Goal: Information Seeking & Learning: Find specific fact

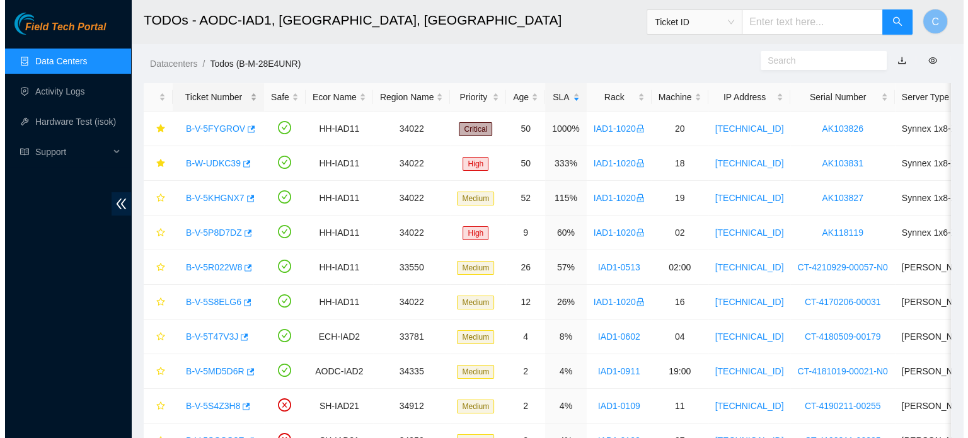
scroll to position [312, 0]
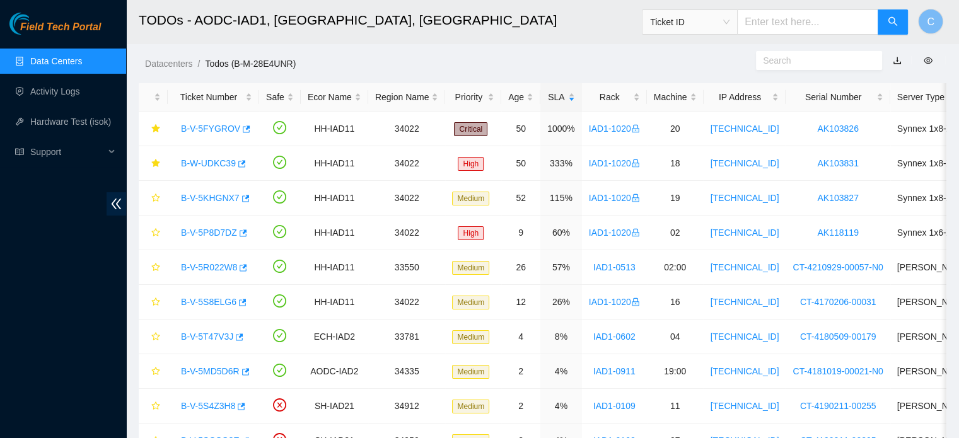
click at [82, 60] on link "Data Centers" at bounding box center [56, 61] width 52 height 10
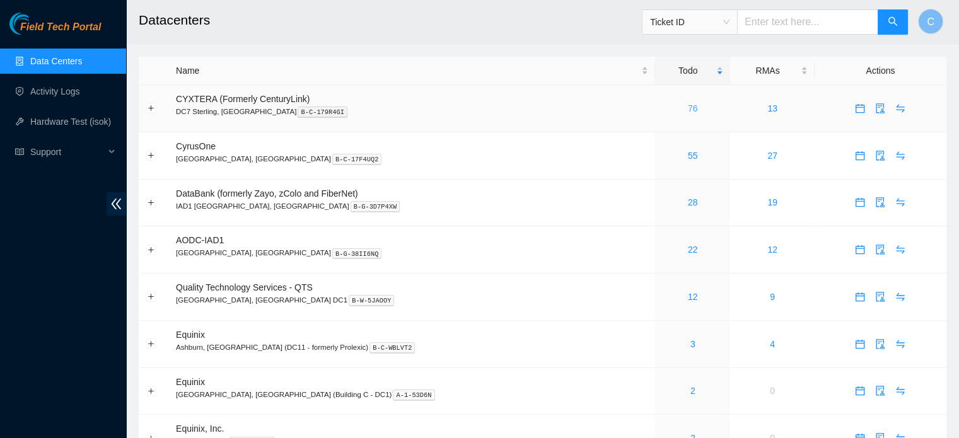
click at [688, 110] on link "76" at bounding box center [693, 108] width 10 height 10
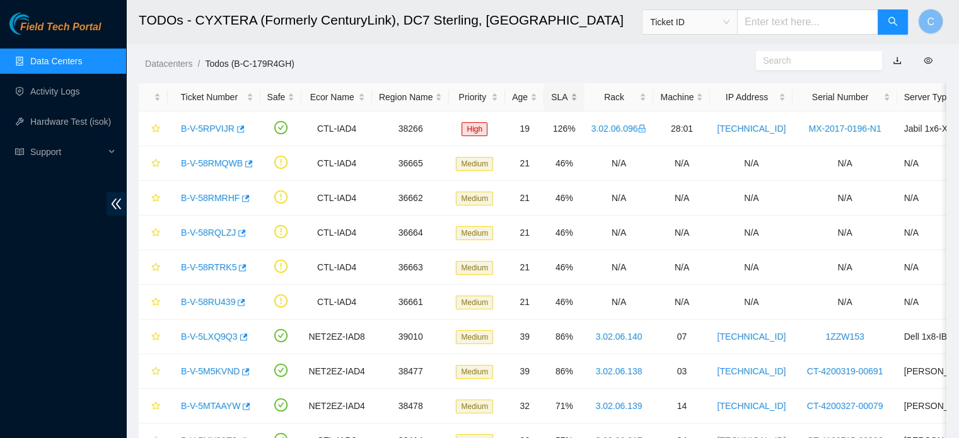
click at [551, 90] on div "SLA" at bounding box center [564, 97] width 26 height 14
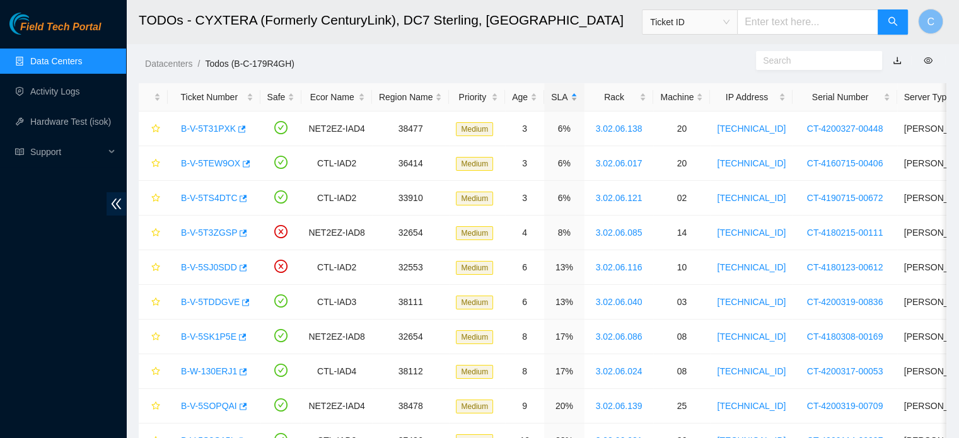
click at [551, 90] on div "SLA" at bounding box center [564, 97] width 26 height 14
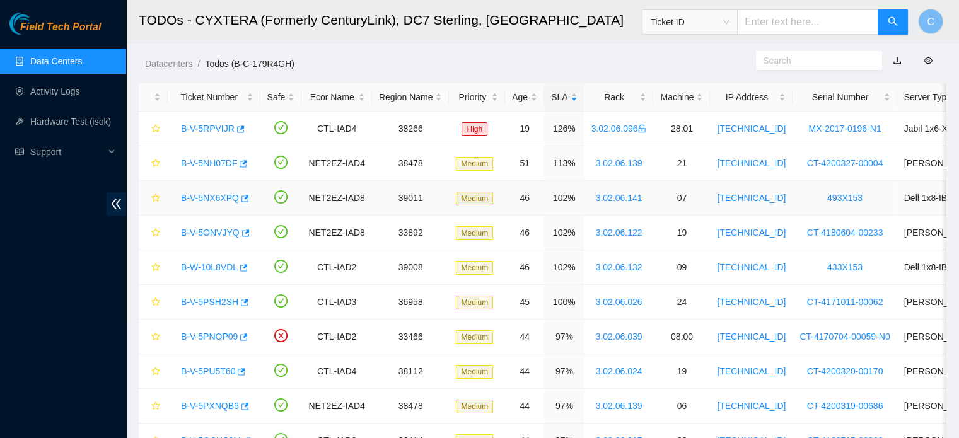
click at [214, 199] on link "B-V-5NX6XPQ" at bounding box center [210, 198] width 58 height 10
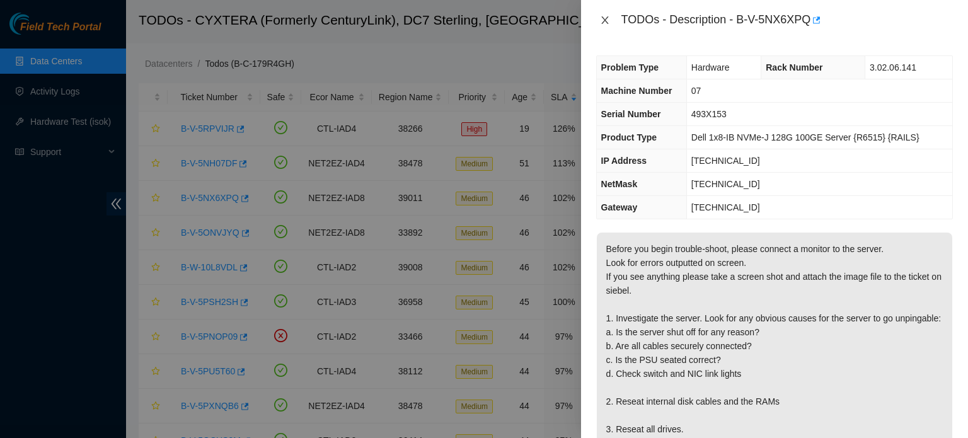
click at [604, 21] on icon "close" at bounding box center [604, 20] width 7 height 8
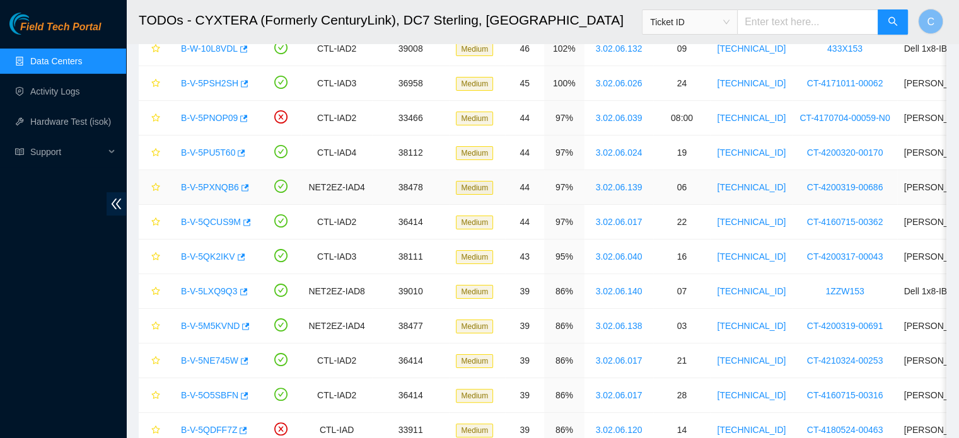
scroll to position [224, 0]
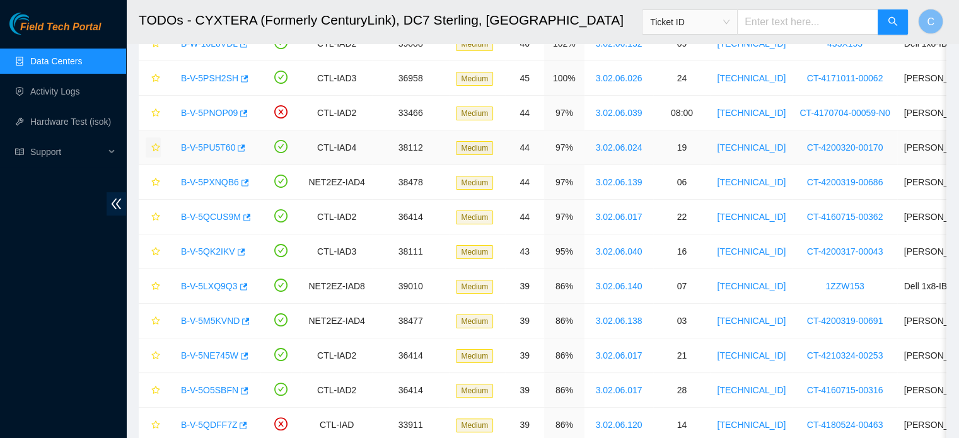
click at [154, 145] on icon "star" at bounding box center [155, 147] width 8 height 8
click at [156, 178] on icon "star" at bounding box center [155, 182] width 8 height 8
click at [154, 214] on icon "star" at bounding box center [155, 216] width 9 height 9
click at [155, 249] on icon "star" at bounding box center [155, 251] width 9 height 9
click at [158, 284] on icon "star" at bounding box center [155, 286] width 8 height 8
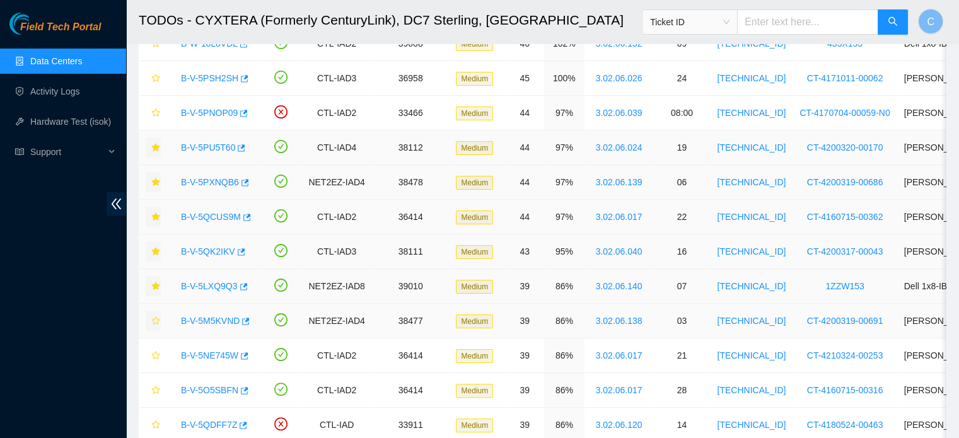
click at [155, 322] on icon "star" at bounding box center [155, 320] width 9 height 9
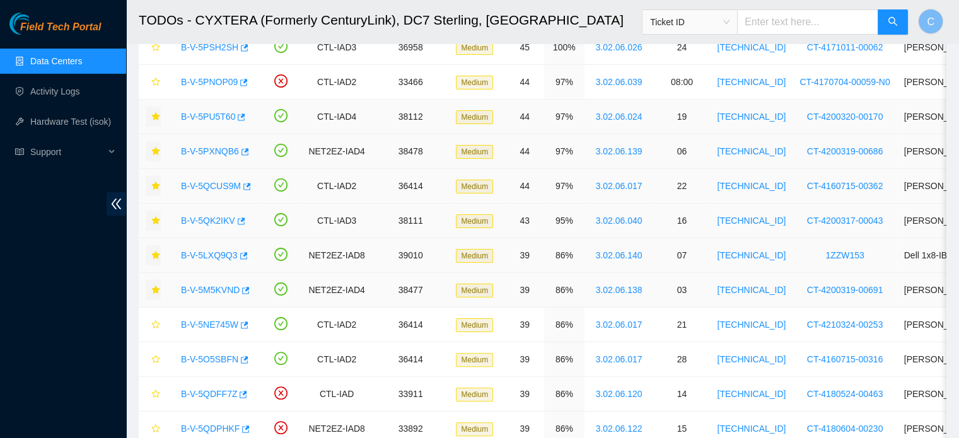
scroll to position [271, 0]
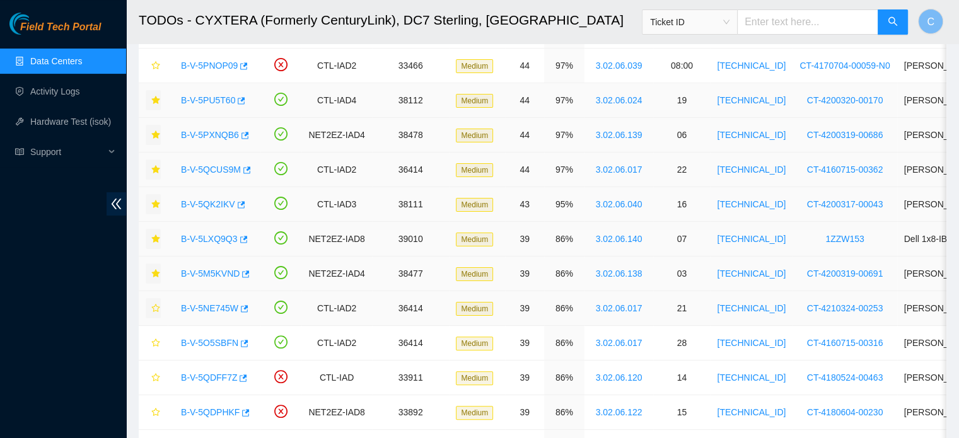
click at [155, 310] on icon "star" at bounding box center [155, 308] width 9 height 9
click at [157, 341] on icon "star" at bounding box center [155, 343] width 9 height 9
click at [157, 376] on icon "star" at bounding box center [155, 377] width 8 height 8
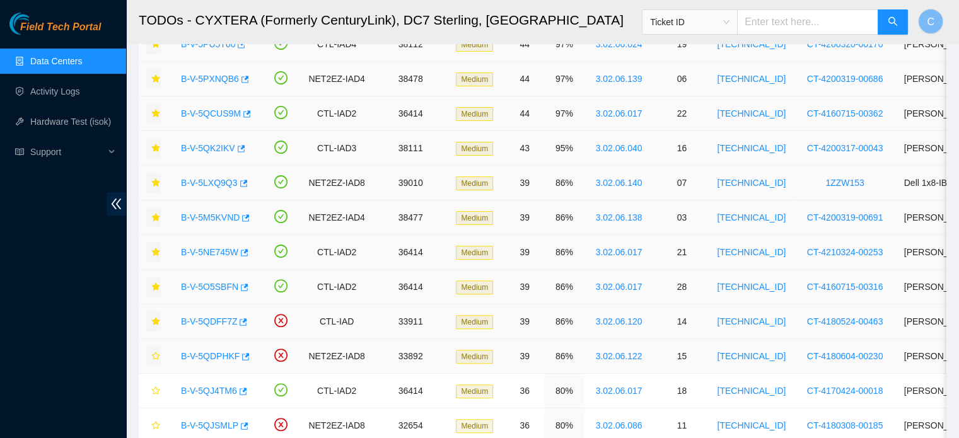
click at [154, 352] on icon "star" at bounding box center [155, 356] width 9 height 9
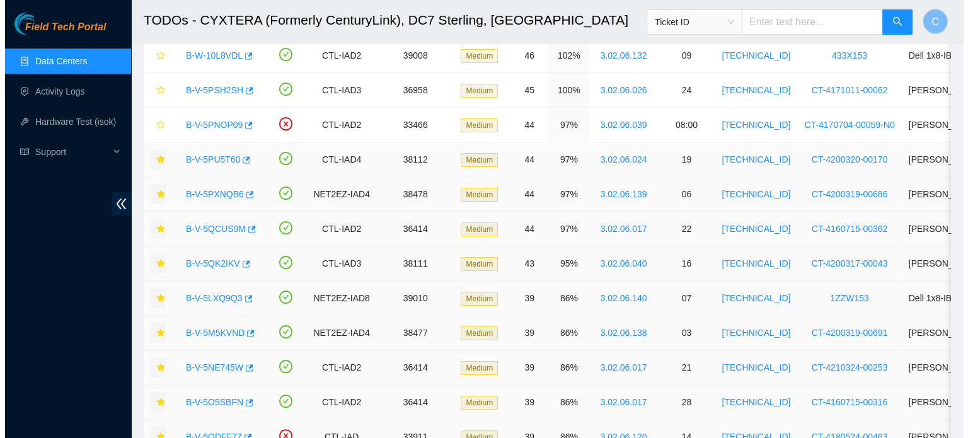
scroll to position [179, 0]
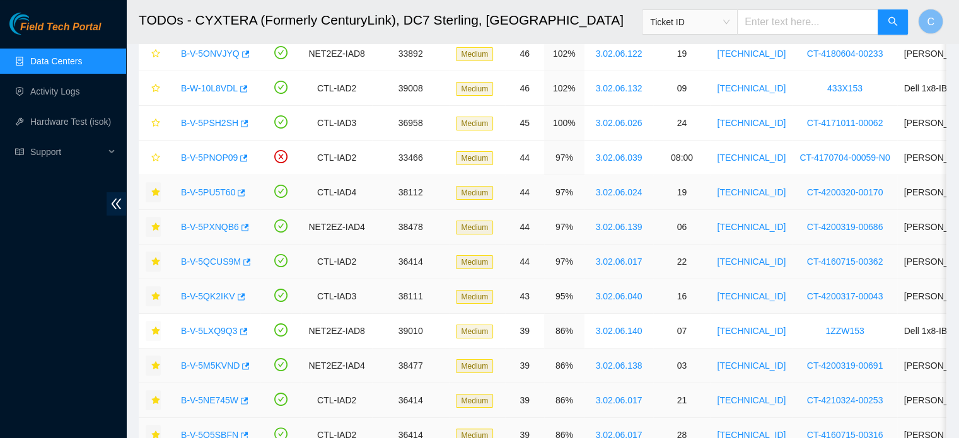
click at [212, 188] on link "B-V-5PU5T60" at bounding box center [208, 192] width 54 height 10
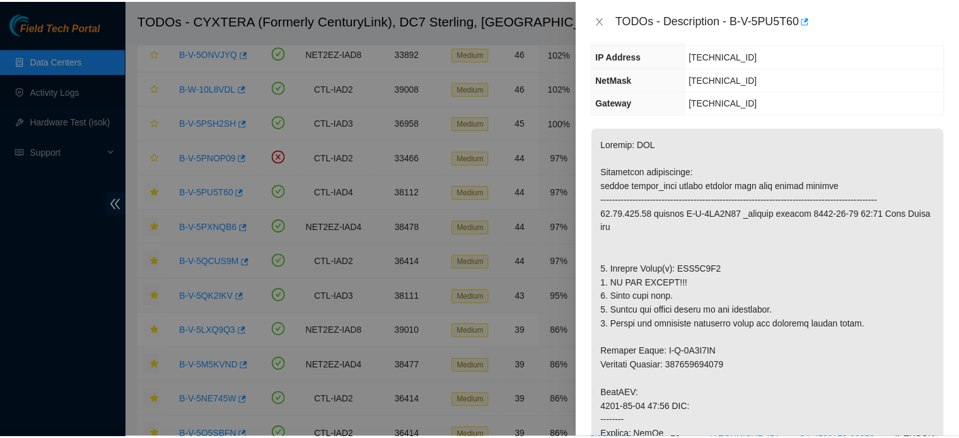
scroll to position [108, 0]
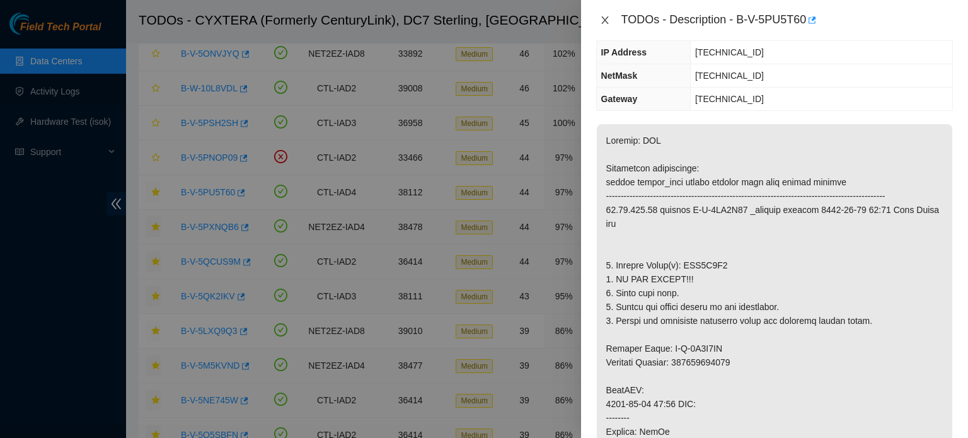
click at [605, 21] on icon "close" at bounding box center [604, 20] width 7 height 8
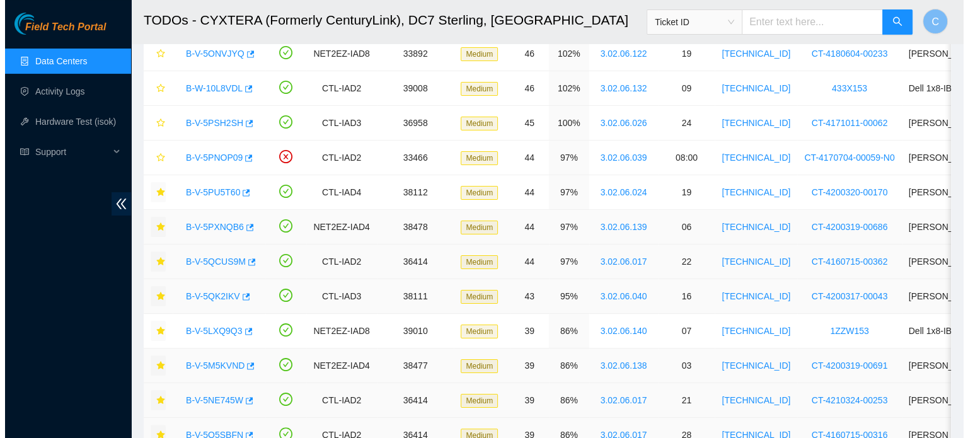
scroll to position [149, 0]
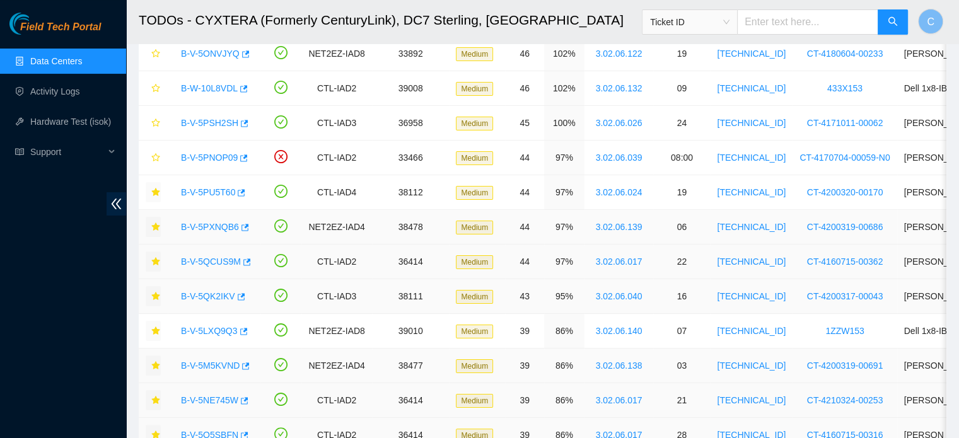
click at [209, 228] on link "B-V-5PXNQB6" at bounding box center [210, 227] width 58 height 10
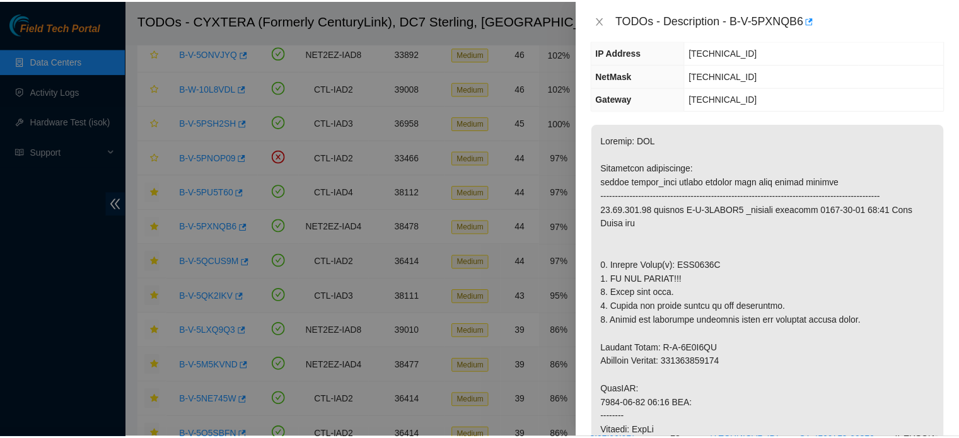
scroll to position [140, 0]
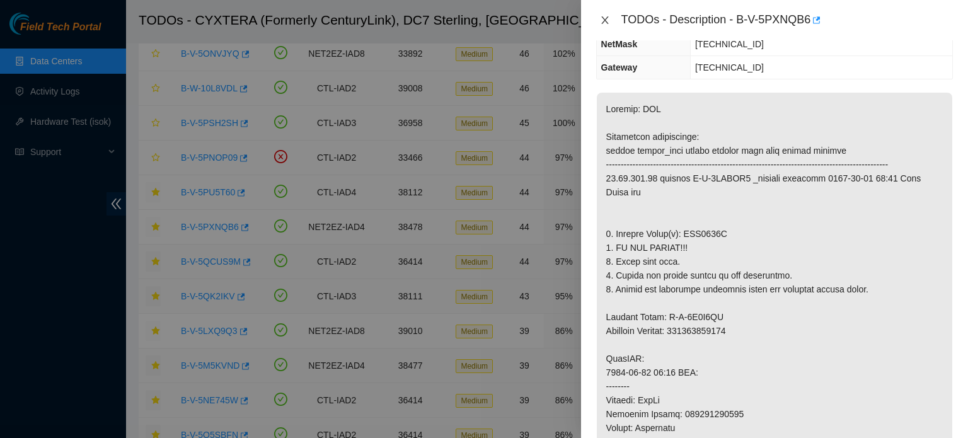
click at [606, 23] on icon "close" at bounding box center [605, 20] width 10 height 10
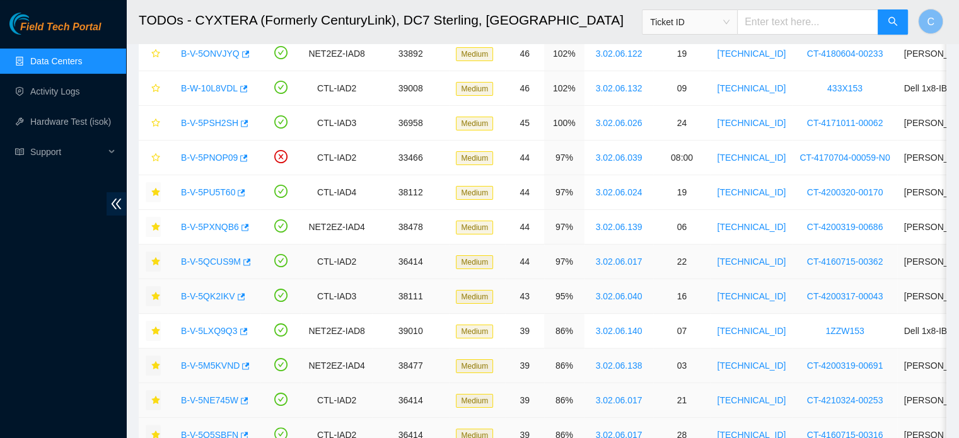
click at [200, 257] on link "B-V-5QCUS9M" at bounding box center [211, 262] width 60 height 10
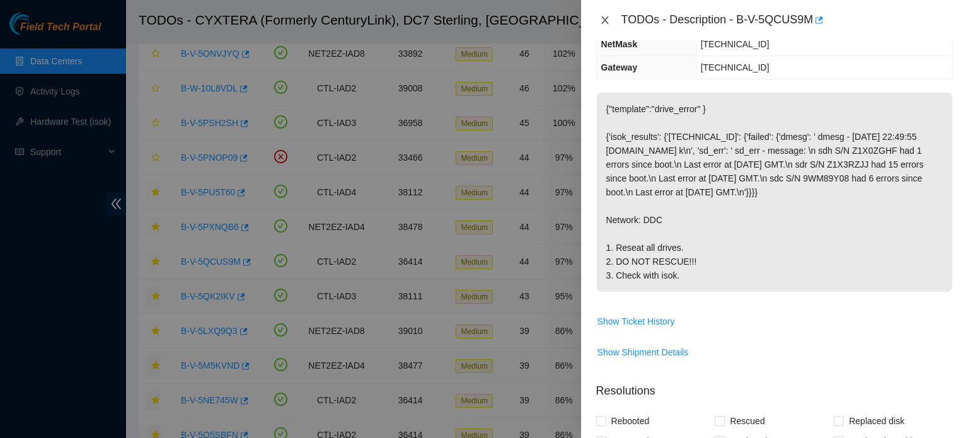
click at [605, 16] on icon "close" at bounding box center [605, 20] width 10 height 10
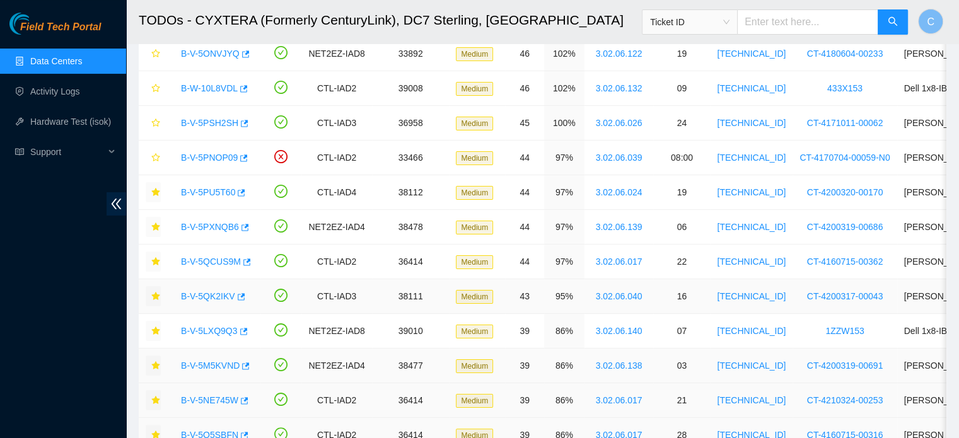
click at [212, 297] on link "B-V-5QK2IKV" at bounding box center [208, 296] width 54 height 10
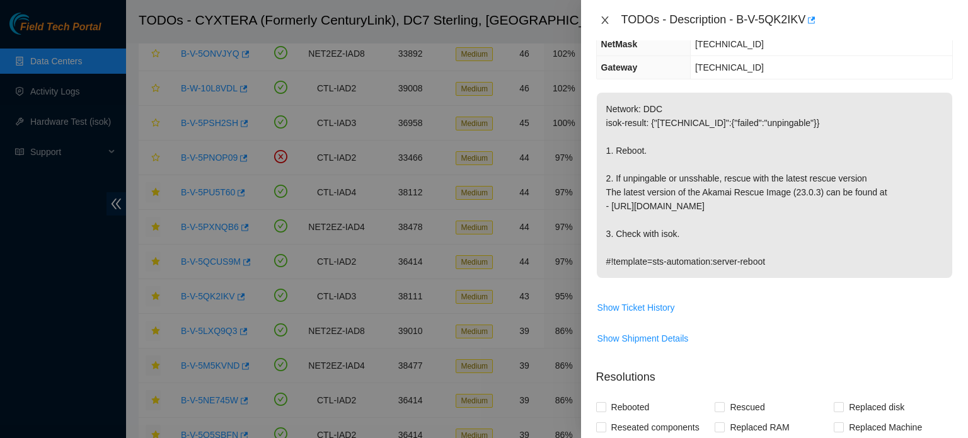
click at [608, 24] on icon "close" at bounding box center [605, 20] width 10 height 10
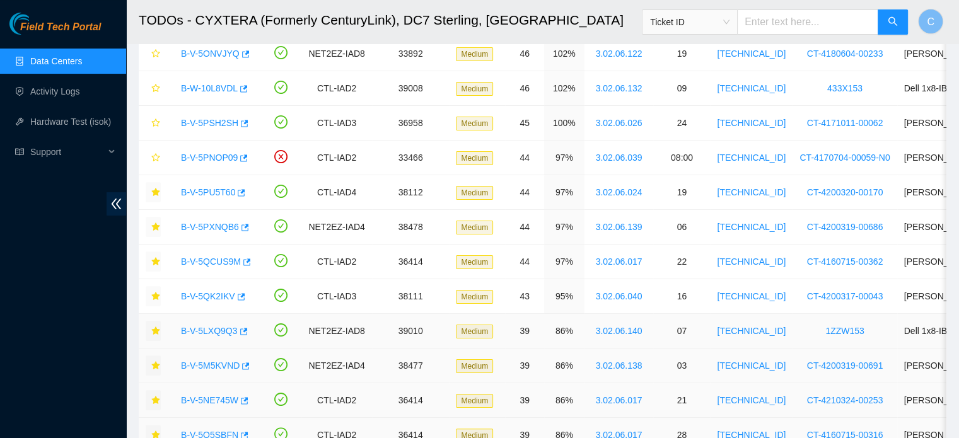
click at [205, 328] on link "B-V-5LXQ9Q3" at bounding box center [209, 331] width 57 height 10
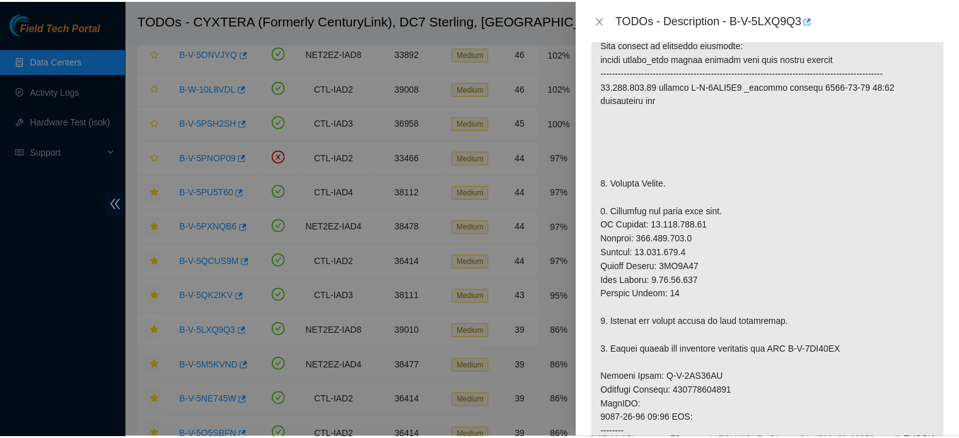
scroll to position [229, 0]
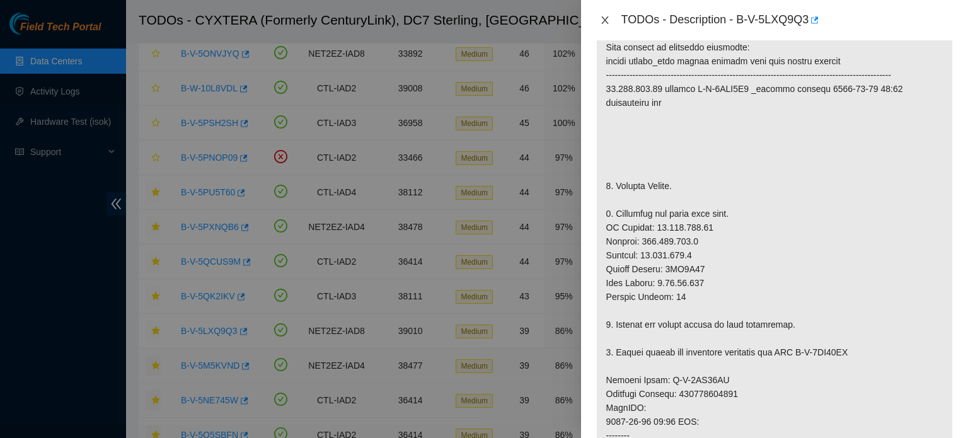
click at [605, 21] on icon "close" at bounding box center [604, 20] width 7 height 8
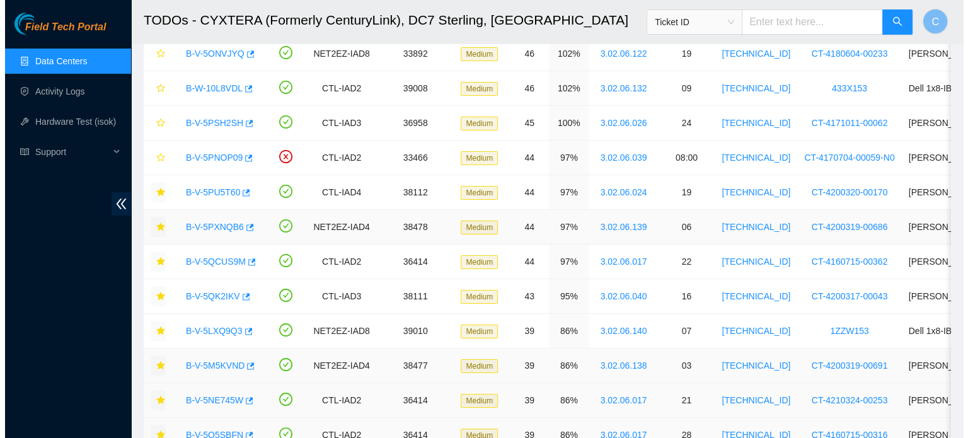
scroll to position [272, 0]
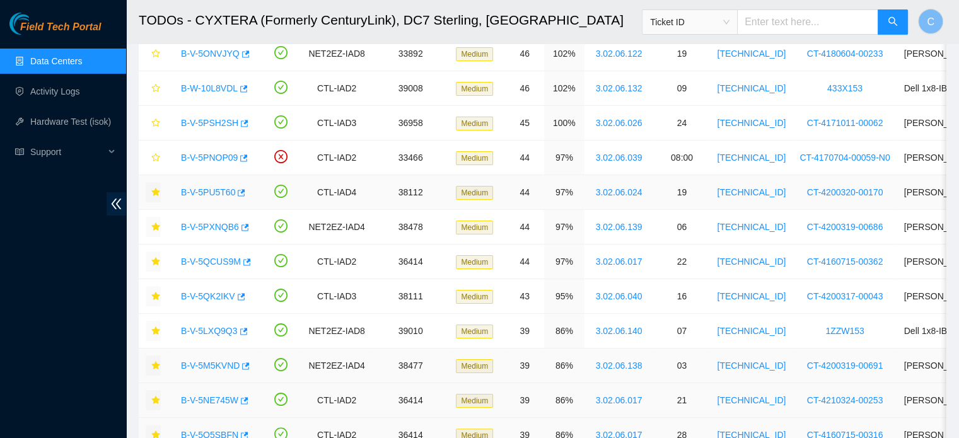
click at [213, 193] on link "B-V-5PU5T60" at bounding box center [208, 192] width 54 height 10
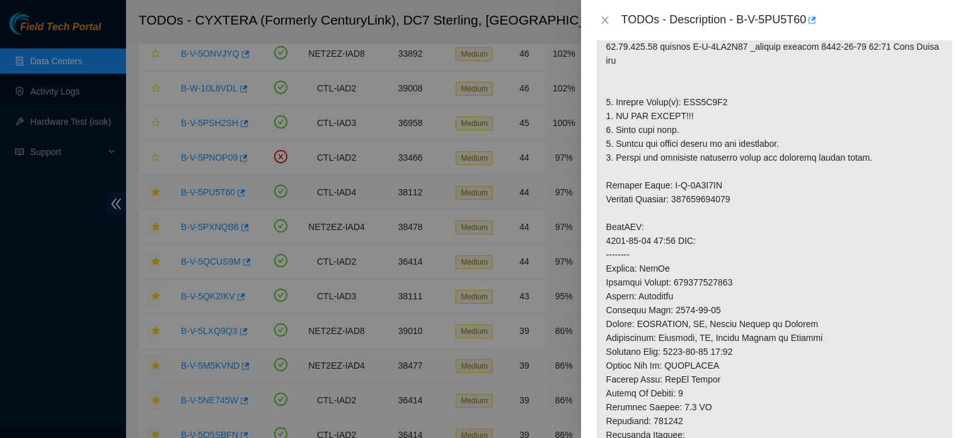
scroll to position [229, 0]
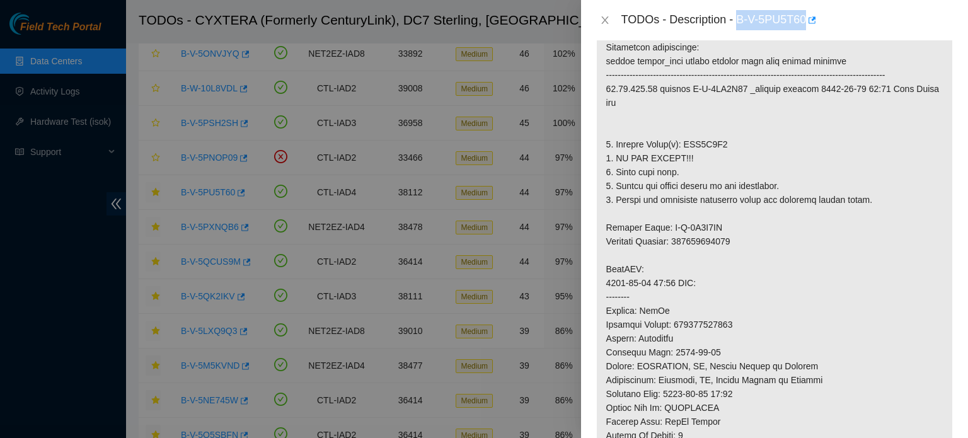
drag, startPoint x: 736, startPoint y: 25, endPoint x: 804, endPoint y: 30, distance: 68.2
click at [804, 30] on div "TODOs - Description - B-V-5PU5T60" at bounding box center [788, 20] width 332 height 20
copy div "B-V-5PU5T60"
click at [698, 157] on p at bounding box center [775, 310] width 356 height 615
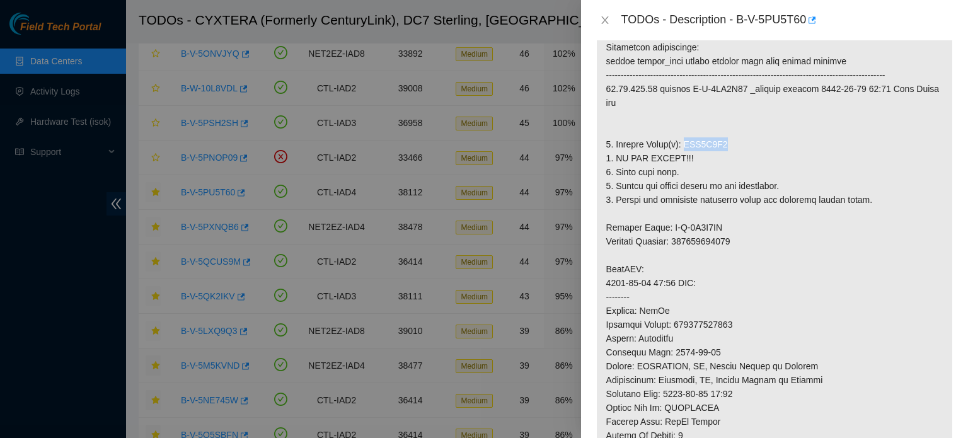
copy p "WJG0K9P4"
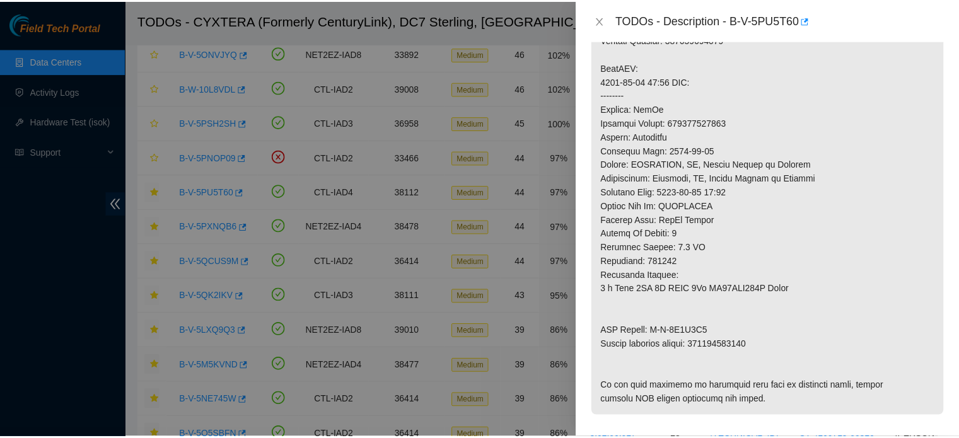
scroll to position [438, 0]
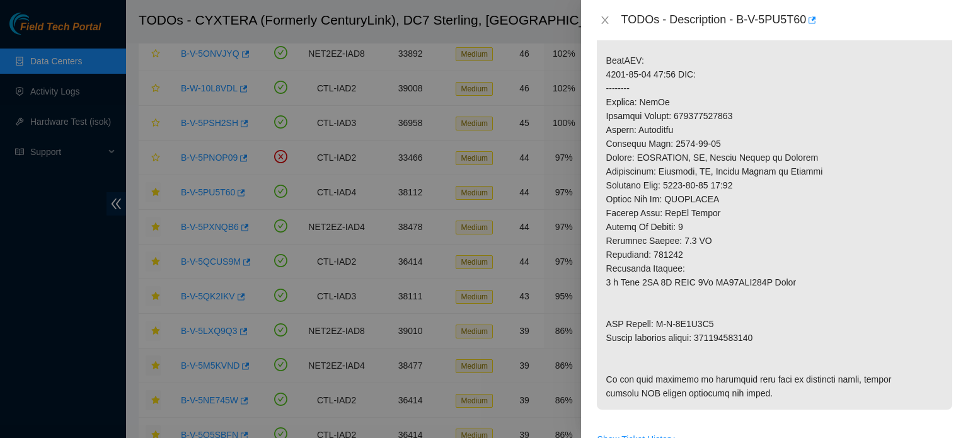
click at [748, 352] on p at bounding box center [775, 101] width 356 height 615
copy p "463470027845"
click at [920, 237] on p at bounding box center [775, 101] width 356 height 615
click at [606, 19] on icon "close" at bounding box center [605, 20] width 10 height 10
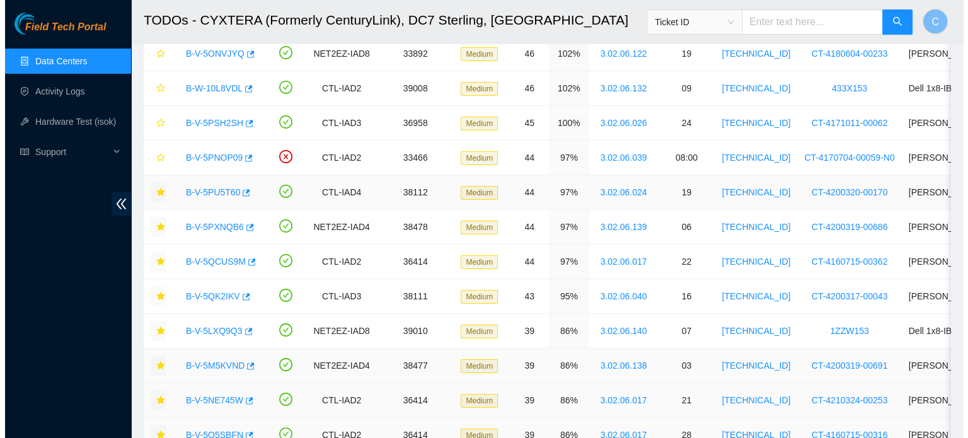
scroll to position [393, 0]
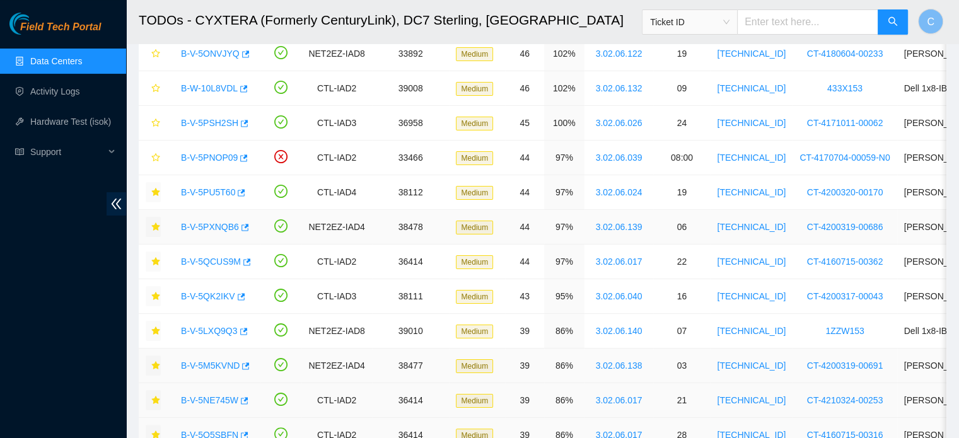
click at [212, 222] on link "B-V-5PXNQB6" at bounding box center [210, 227] width 58 height 10
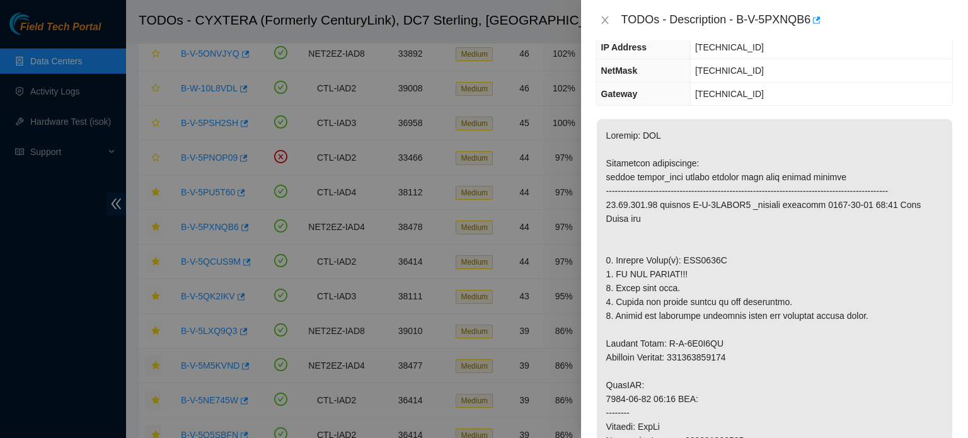
scroll to position [111, 0]
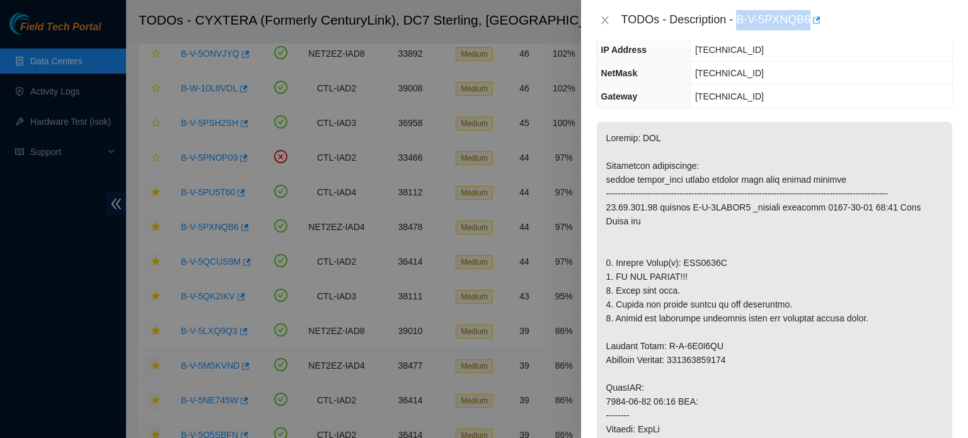
drag, startPoint x: 736, startPoint y: 20, endPoint x: 809, endPoint y: 28, distance: 73.6
click at [809, 28] on div "TODOs - Description - B-V-5PXNQB6" at bounding box center [788, 20] width 332 height 20
copy div "B-V-5PXNQB6"
click at [703, 278] on p at bounding box center [775, 429] width 356 height 615
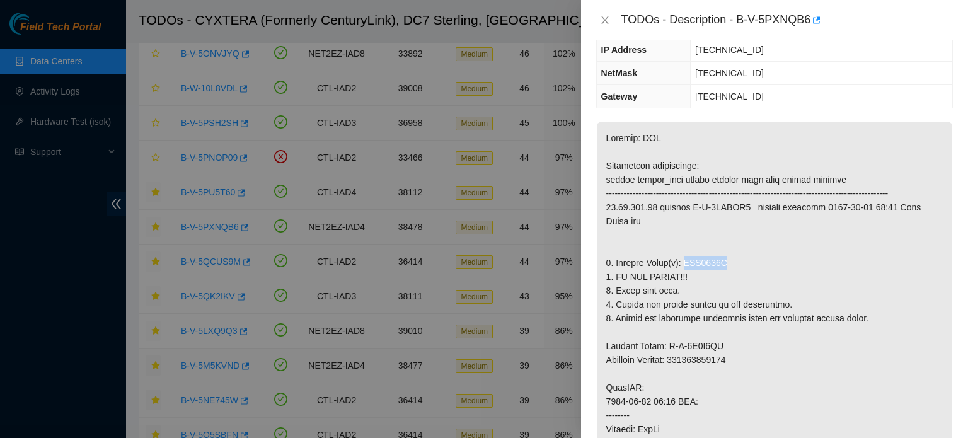
copy p "WJG0438G"
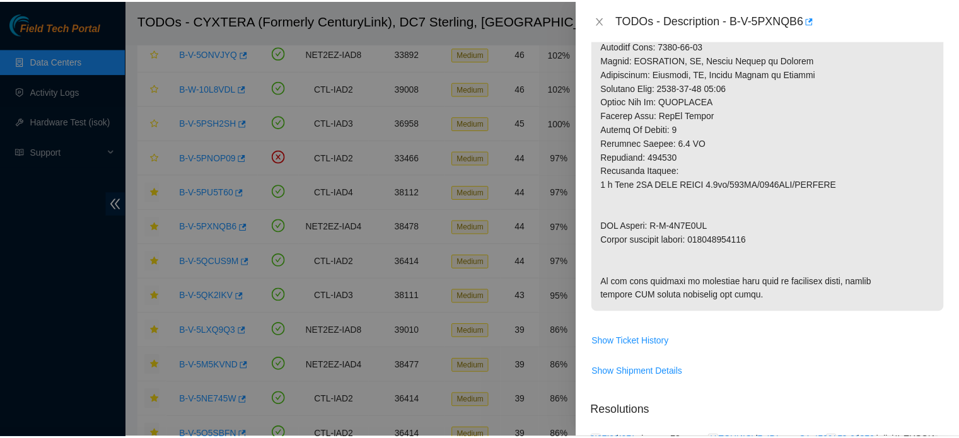
scroll to position [580, 0]
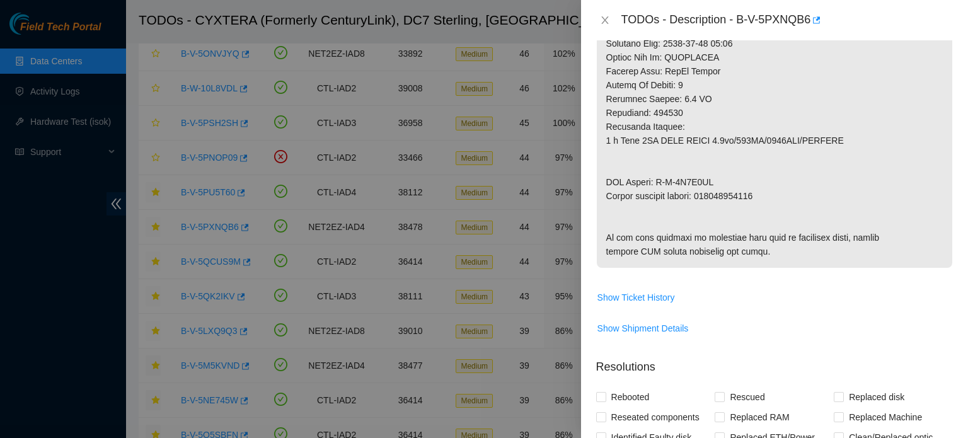
copy p "463470028040"
click at [603, 22] on icon "close" at bounding box center [604, 20] width 7 height 8
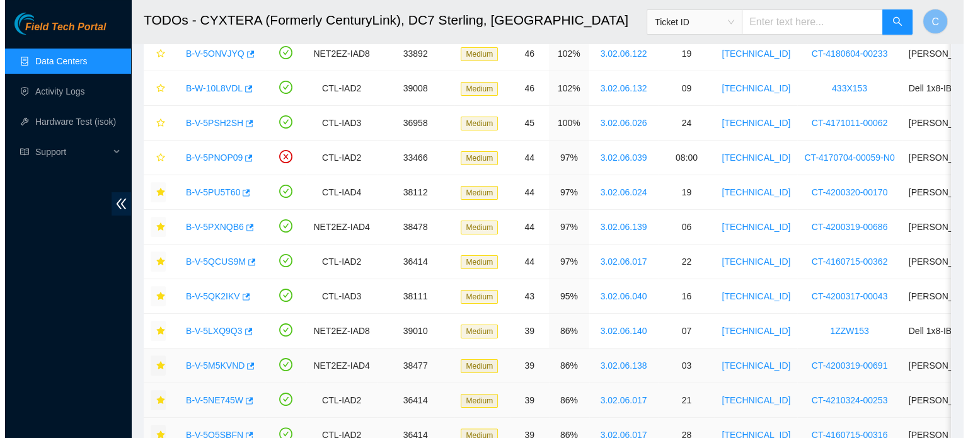
scroll to position [393, 0]
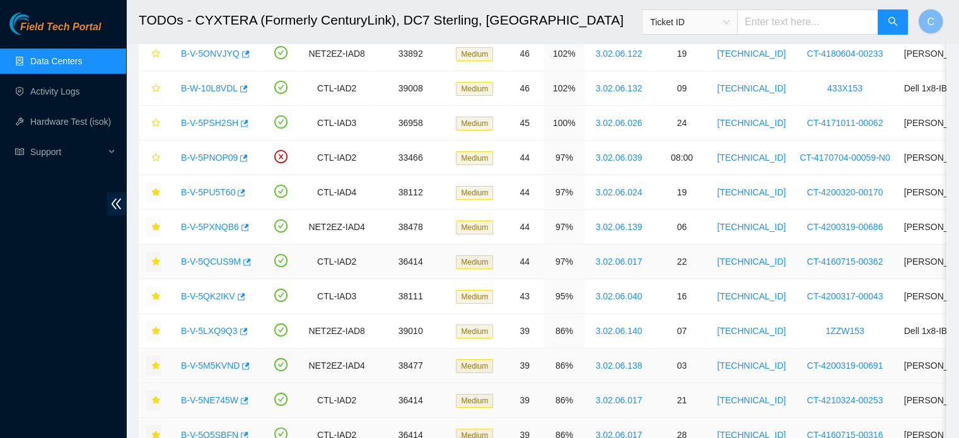
click at [197, 260] on link "B-V-5QCUS9M" at bounding box center [211, 262] width 60 height 10
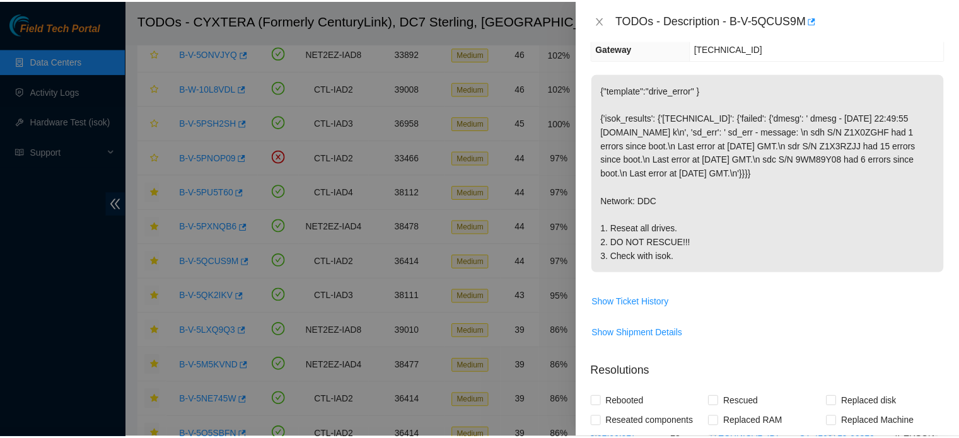
scroll to position [116, 0]
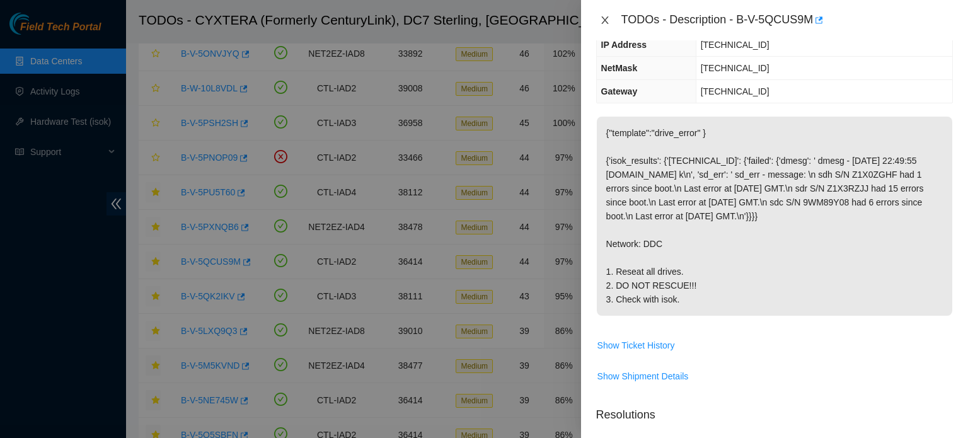
click at [609, 20] on icon "close" at bounding box center [605, 20] width 10 height 10
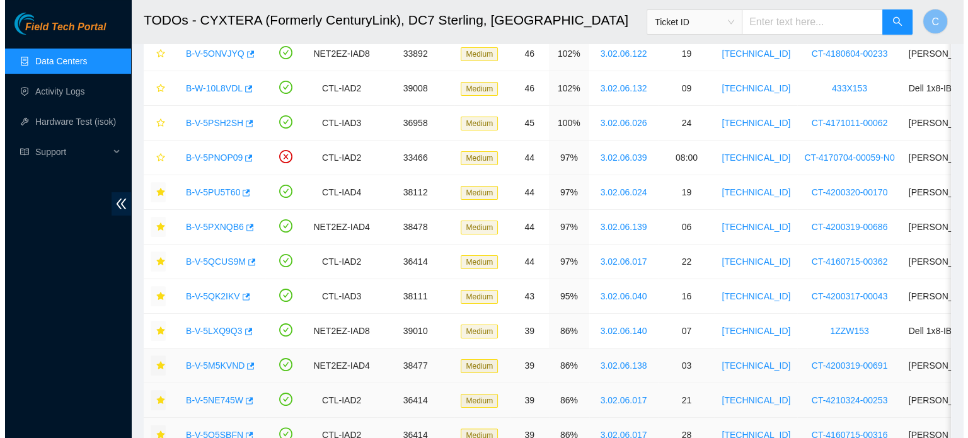
scroll to position [157, 0]
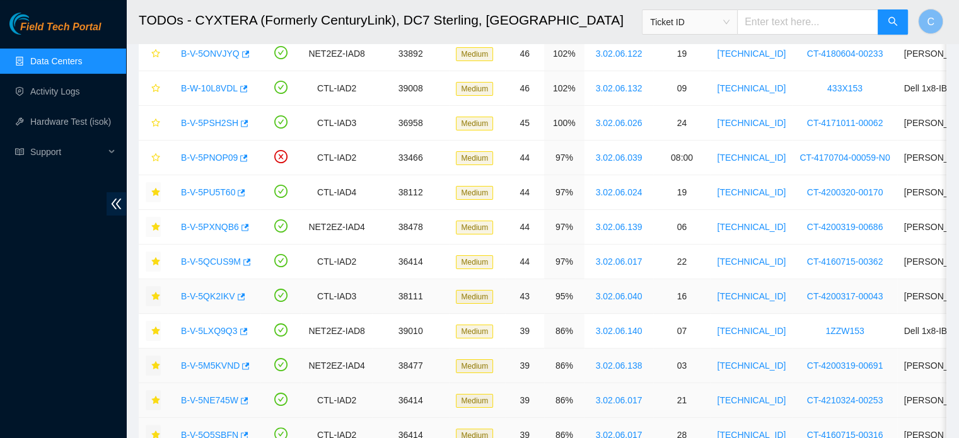
click at [207, 292] on link "B-V-5QK2IKV" at bounding box center [208, 296] width 54 height 10
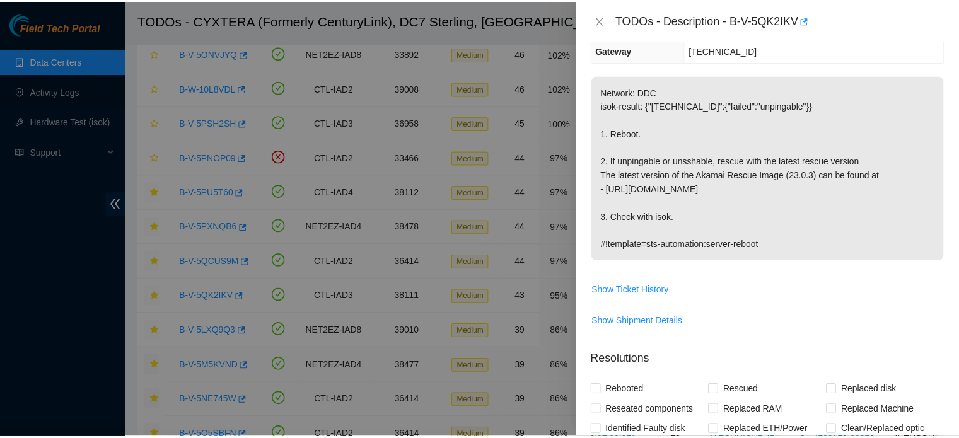
scroll to position [116, 0]
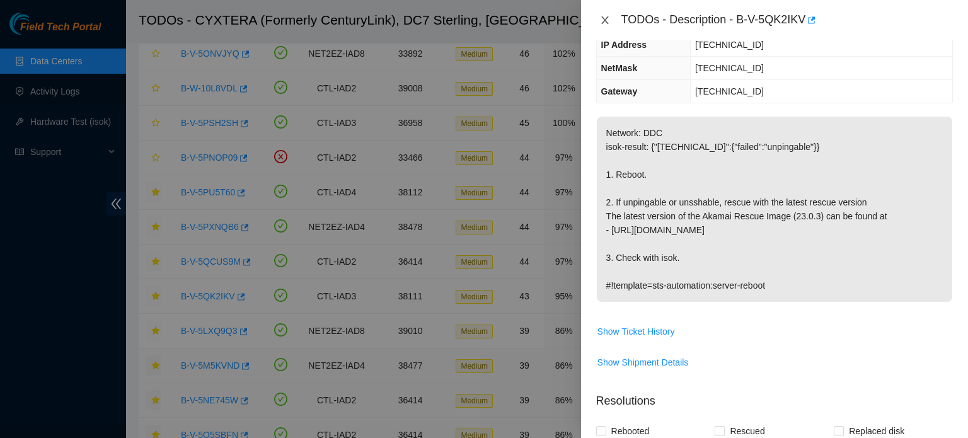
click at [608, 18] on icon "close" at bounding box center [605, 20] width 10 height 10
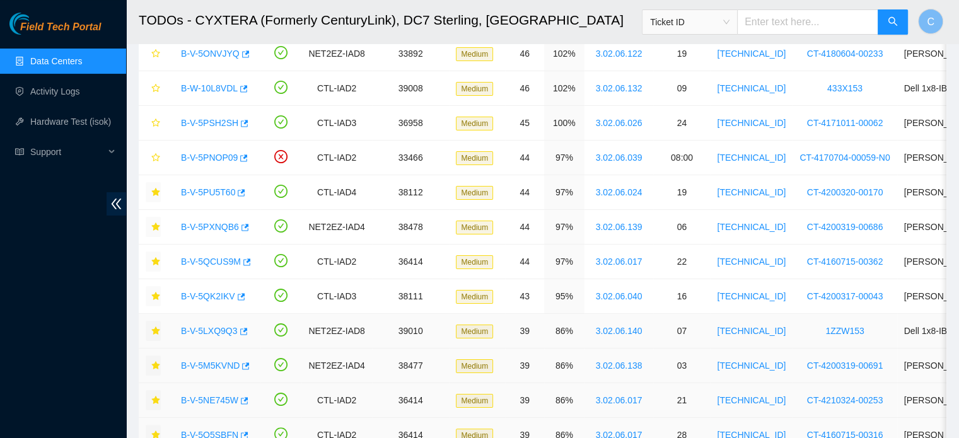
click at [212, 332] on link "B-V-5LXQ9Q3" at bounding box center [209, 331] width 57 height 10
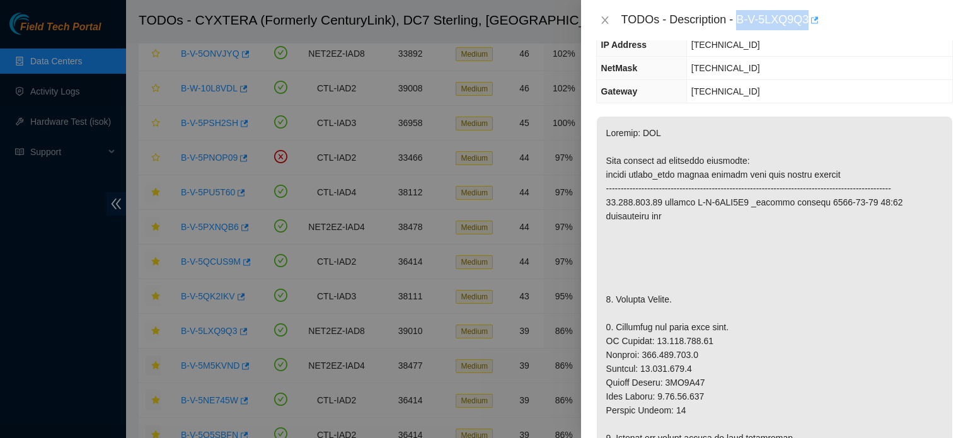
drag, startPoint x: 739, startPoint y: 18, endPoint x: 809, endPoint y: 25, distance: 70.3
click at [809, 25] on div "TODOs - Description - B-V-5LXQ9Q3" at bounding box center [788, 20] width 332 height 20
copy div "B-V-5LXQ9Q3"
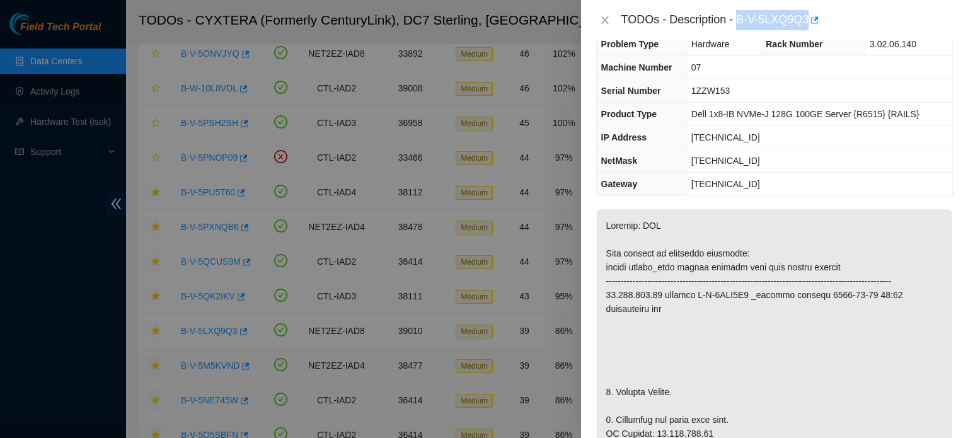
scroll to position [23, 0]
drag, startPoint x: 696, startPoint y: 93, endPoint x: 731, endPoint y: 98, distance: 35.0
click at [731, 98] on td "1ZZW153" at bounding box center [819, 91] width 266 height 23
drag, startPoint x: 731, startPoint y: 93, endPoint x: 692, endPoint y: 95, distance: 38.5
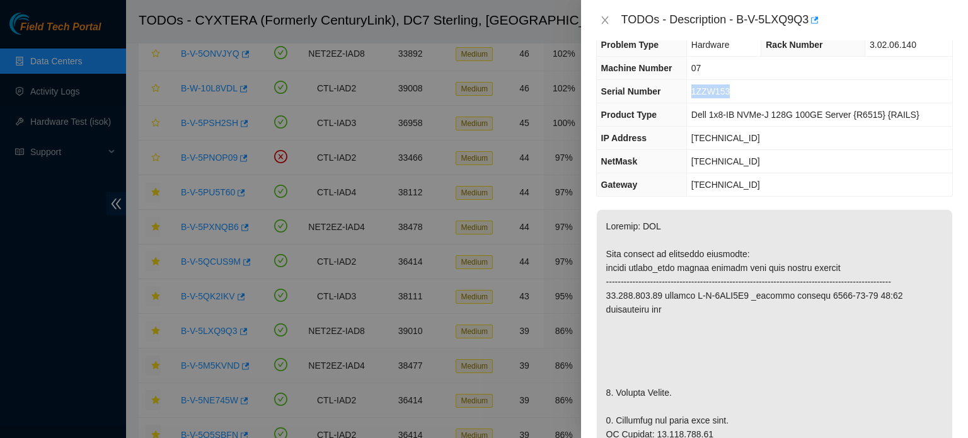
click at [692, 95] on td "1ZZW153" at bounding box center [819, 91] width 266 height 23
copy span "1ZZW153"
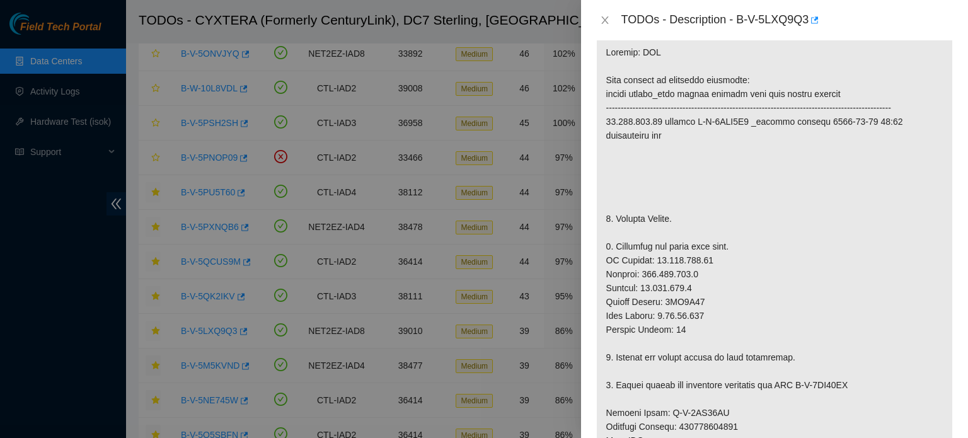
scroll to position [202, 0]
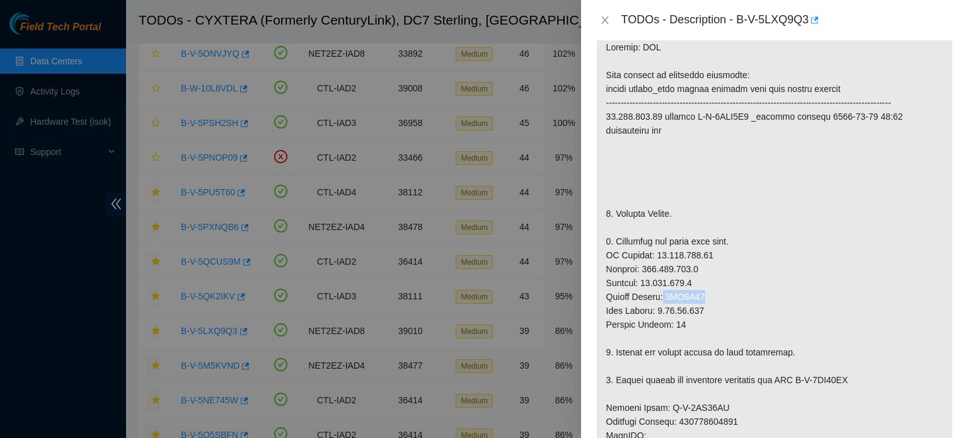
drag, startPoint x: 664, startPoint y: 311, endPoint x: 703, endPoint y: 315, distance: 38.6
click at [703, 315] on p at bounding box center [775, 401] width 356 height 740
copy p "8CV0C53"
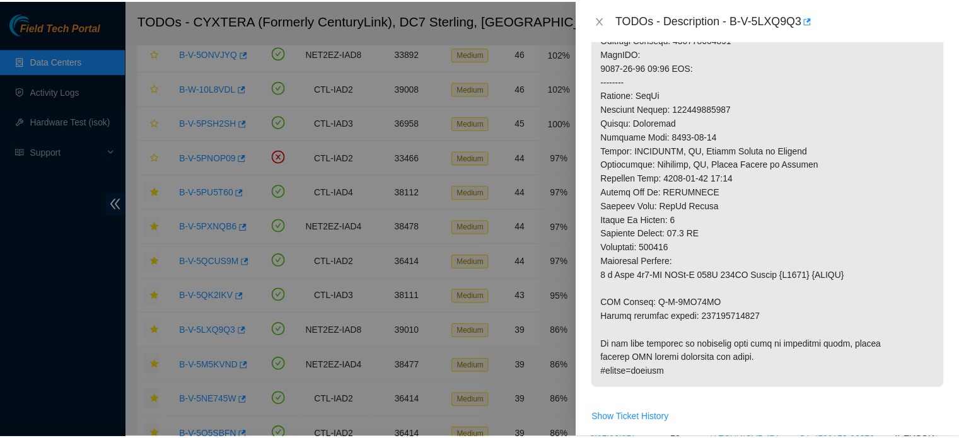
scroll to position [605, 0]
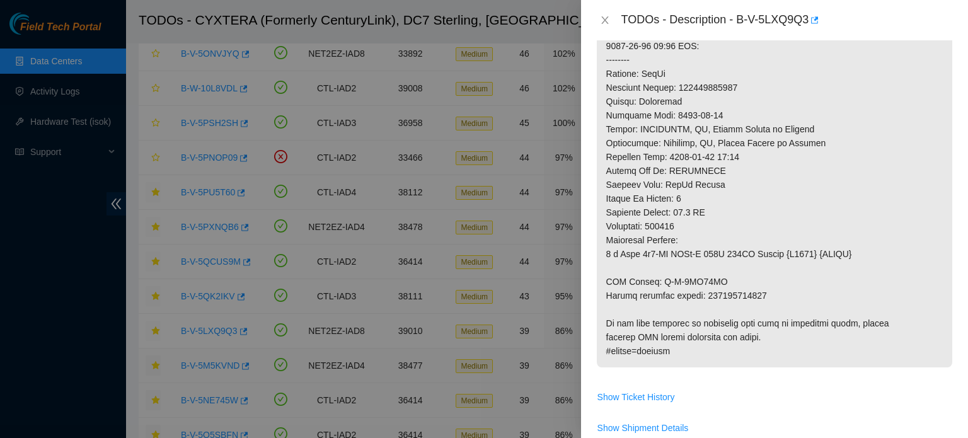
copy p "417328415148"
click at [605, 18] on icon "close" at bounding box center [605, 20] width 10 height 10
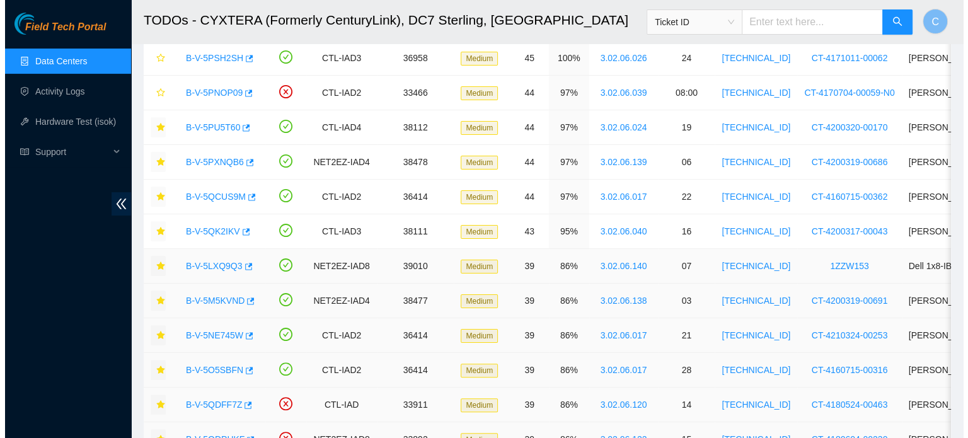
scroll to position [245, 0]
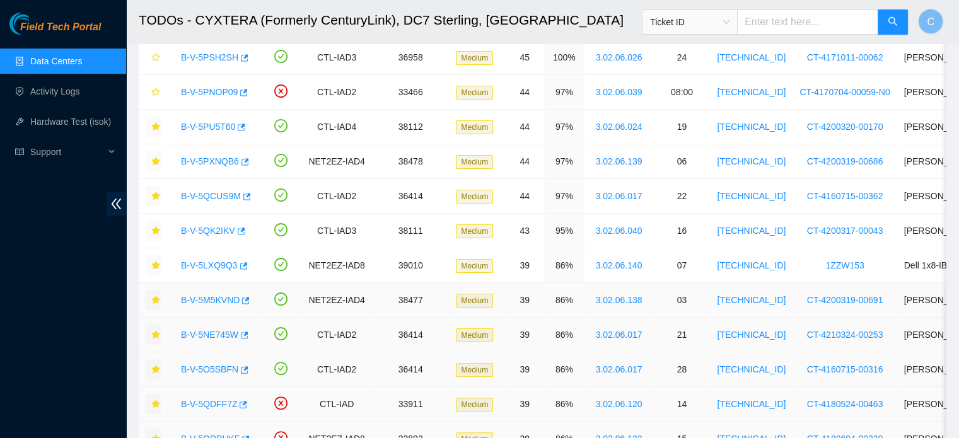
drag, startPoint x: 200, startPoint y: 297, endPoint x: 699, endPoint y: 301, distance: 498.6
click at [200, 297] on link "B-V-5M5KVND" at bounding box center [210, 300] width 59 height 10
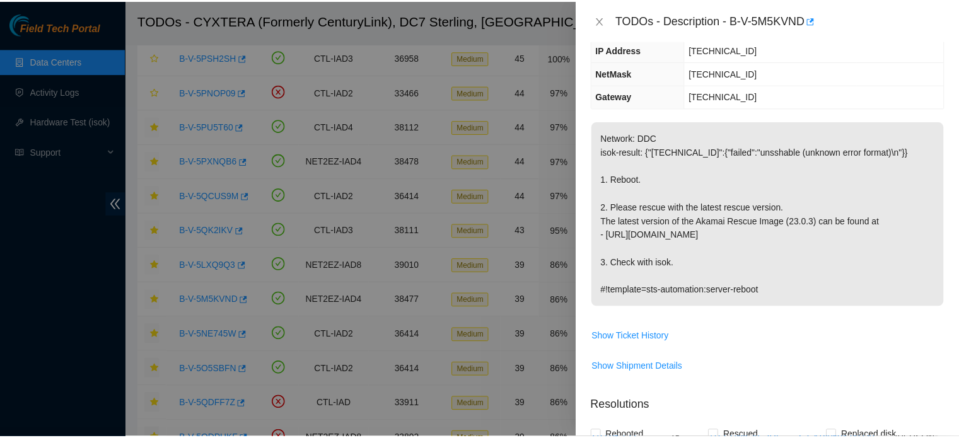
scroll to position [108, 0]
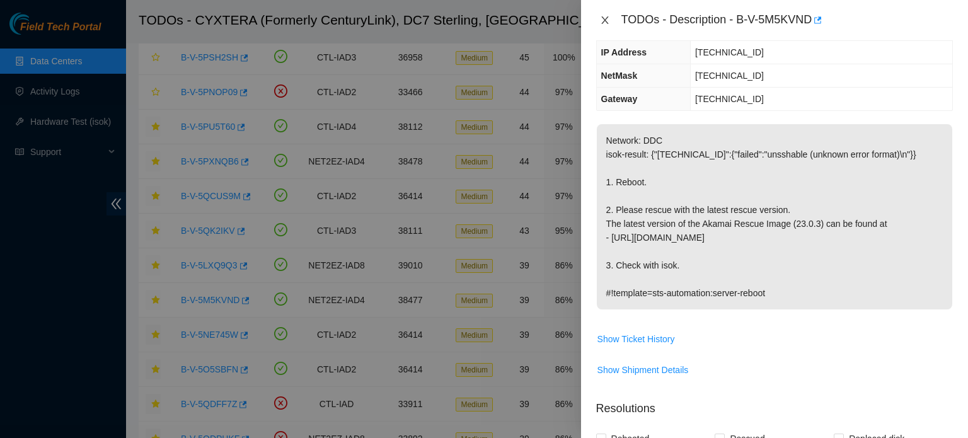
click at [605, 18] on icon "close" at bounding box center [605, 20] width 10 height 10
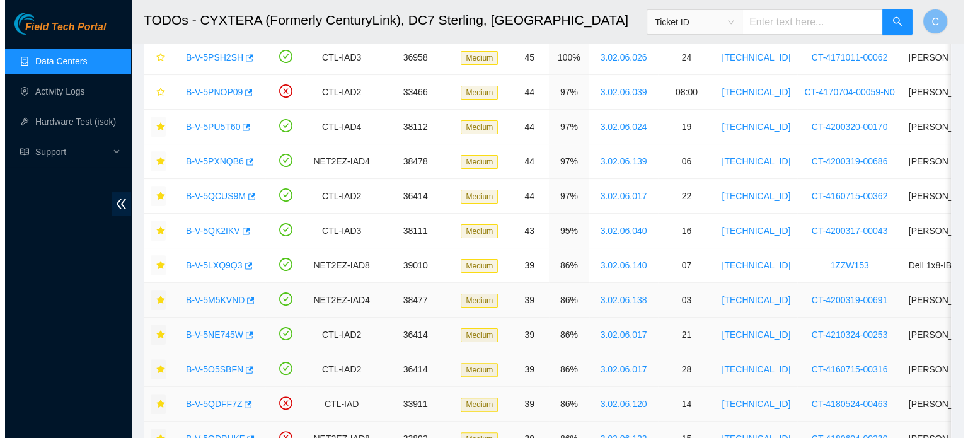
scroll to position [150, 0]
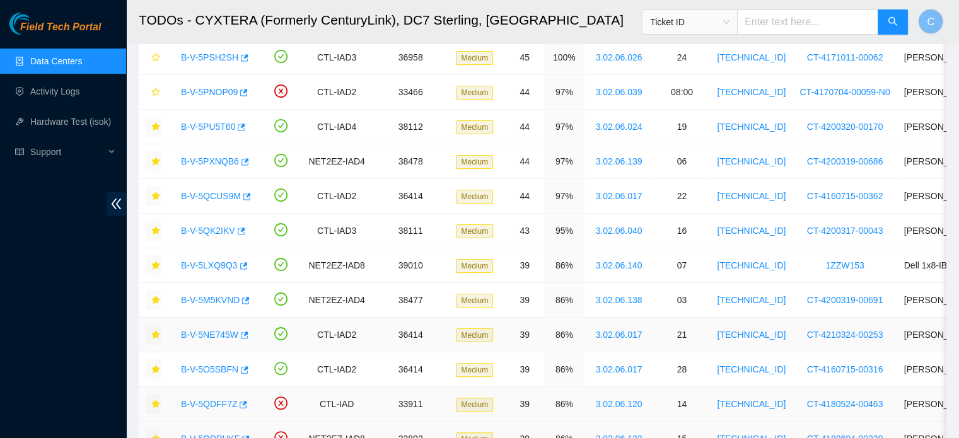
click at [217, 330] on link "B-V-5NE745W" at bounding box center [209, 335] width 57 height 10
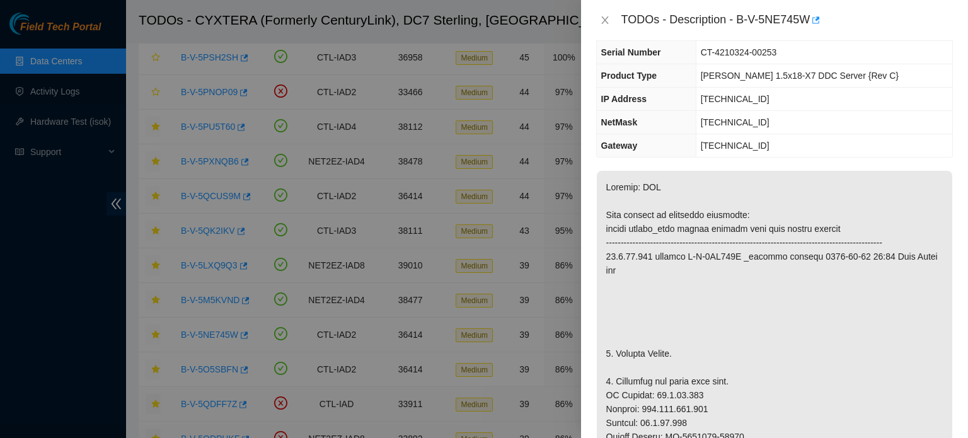
scroll to position [81, 0]
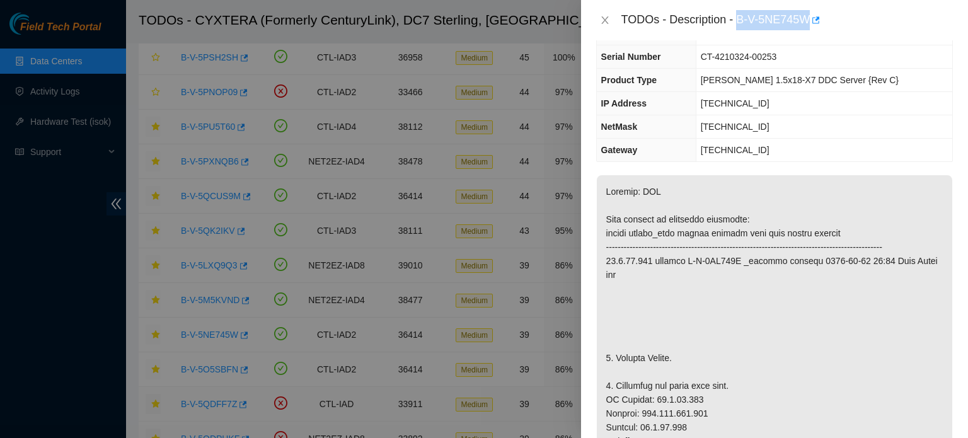
drag, startPoint x: 739, startPoint y: 22, endPoint x: 808, endPoint y: 29, distance: 69.7
click at [808, 29] on div "TODOs - Description - B-V-5NE745W" at bounding box center [788, 20] width 332 height 20
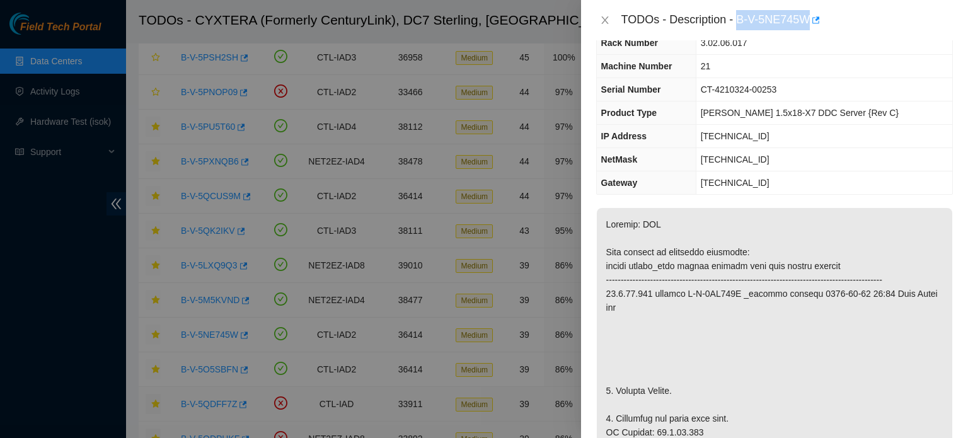
scroll to position [0, 0]
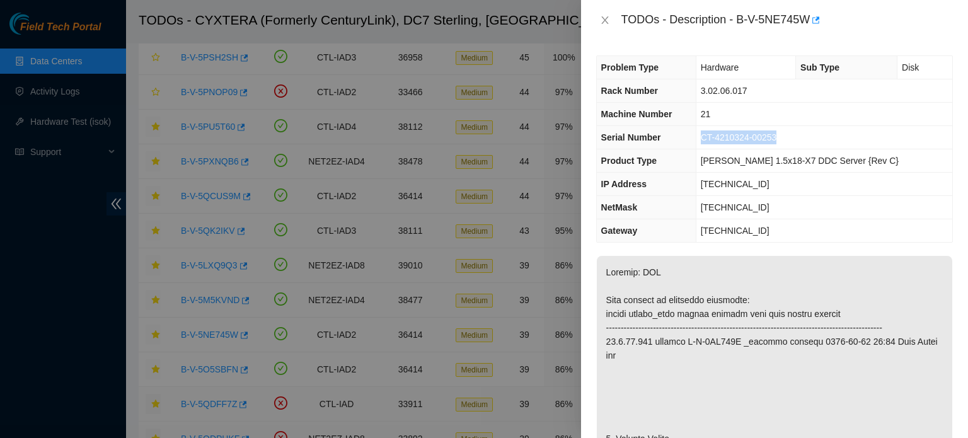
drag, startPoint x: 726, startPoint y: 136, endPoint x: 801, endPoint y: 144, distance: 75.4
click at [801, 144] on td "CT-4210324-00253" at bounding box center [824, 137] width 257 height 23
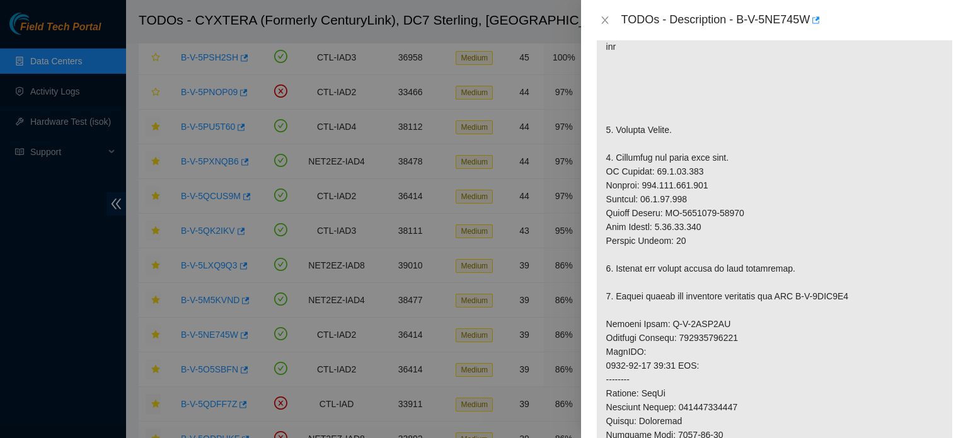
scroll to position [356, 0]
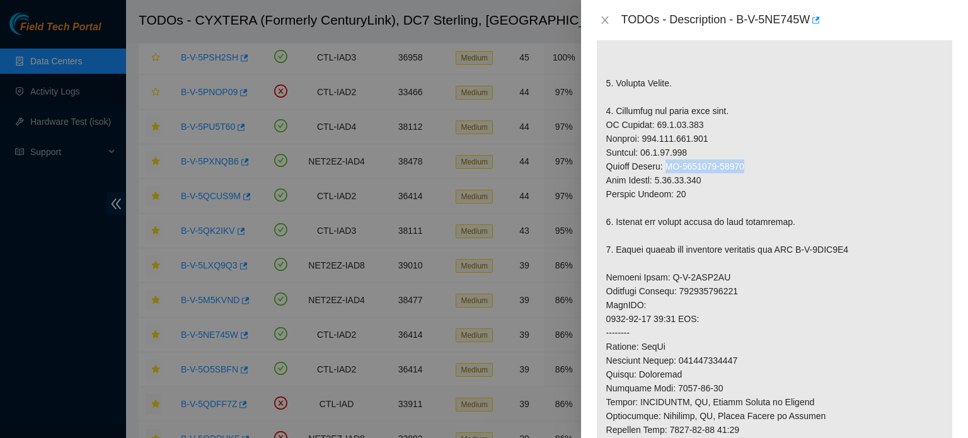
drag, startPoint x: 668, startPoint y: 178, endPoint x: 743, endPoint y: 180, distance: 74.4
click at [743, 180] on p at bounding box center [775, 270] width 356 height 740
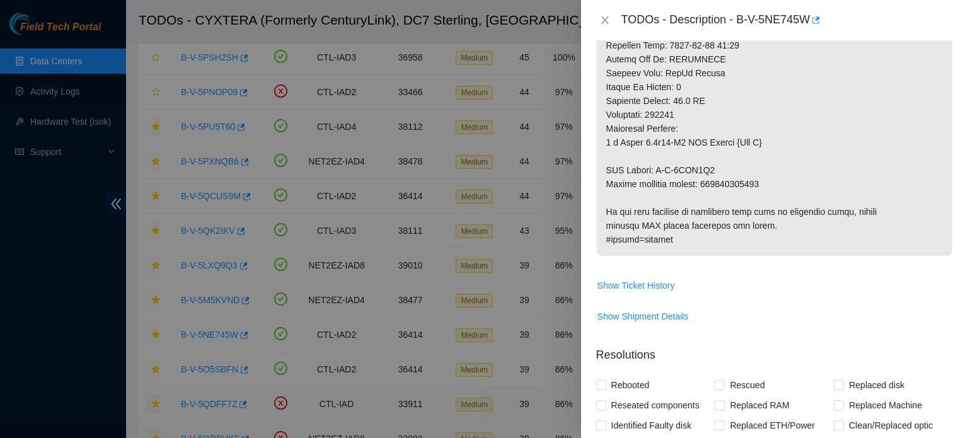
scroll to position [799, 0]
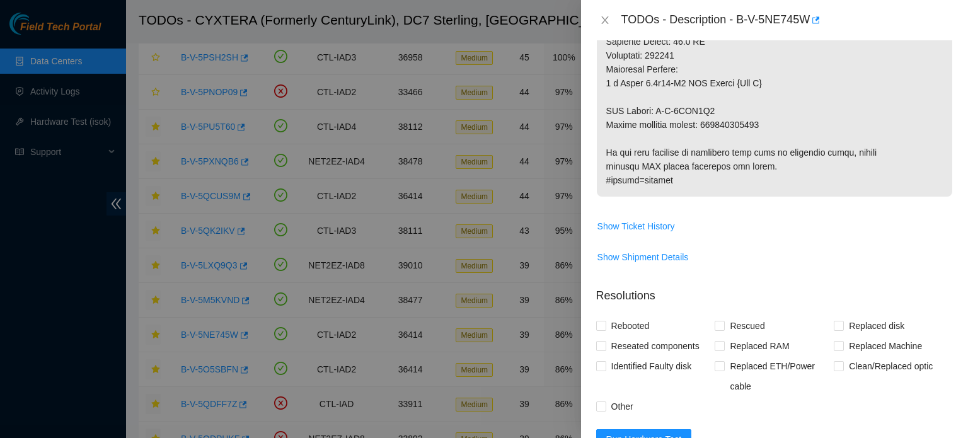
click at [925, 246] on td "Show Ticket History" at bounding box center [774, 231] width 357 height 31
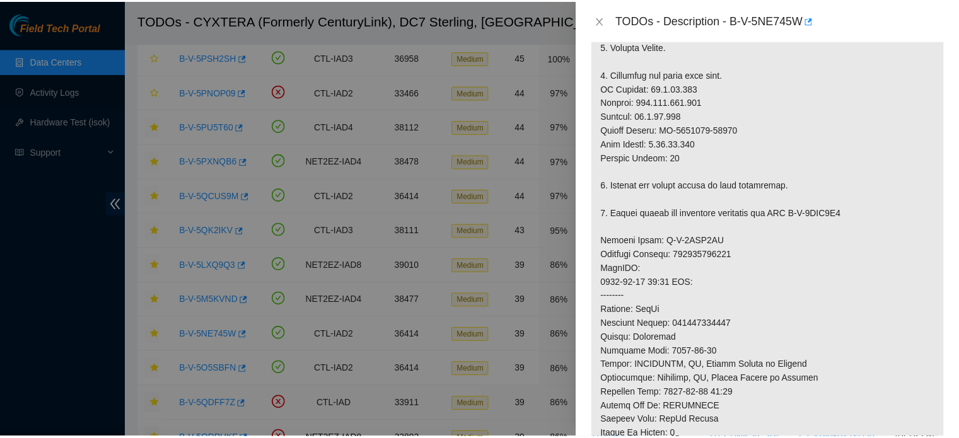
scroll to position [391, 0]
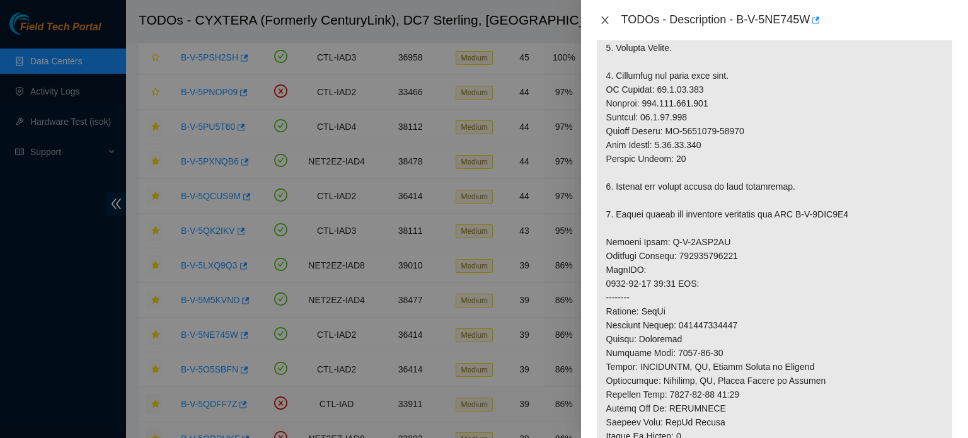
click at [606, 18] on icon "close" at bounding box center [604, 20] width 7 height 8
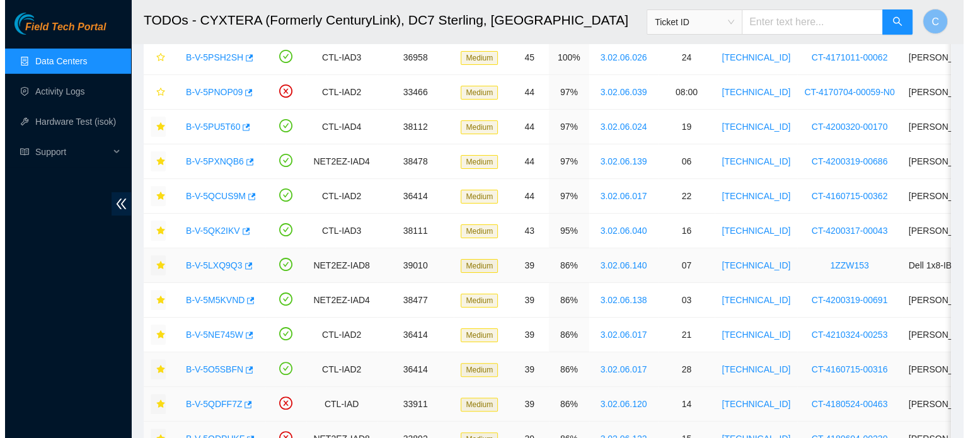
scroll to position [393, 0]
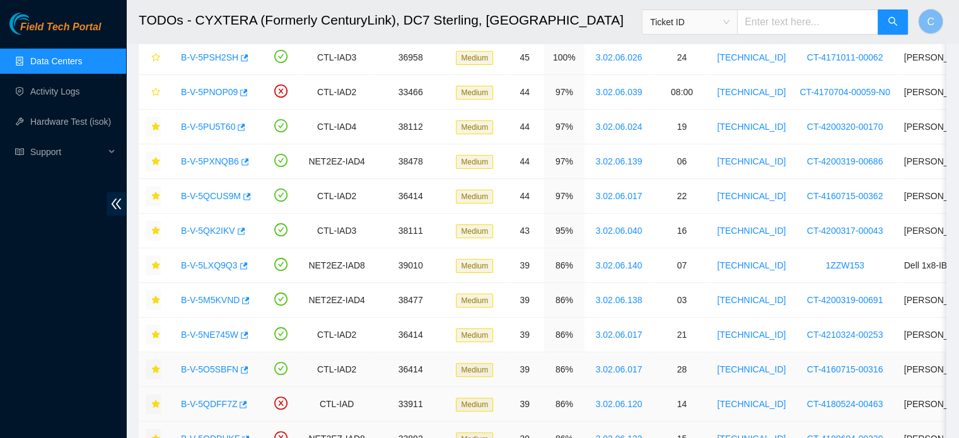
click at [209, 371] on link "B-V-5O5SBFN" at bounding box center [209, 369] width 57 height 10
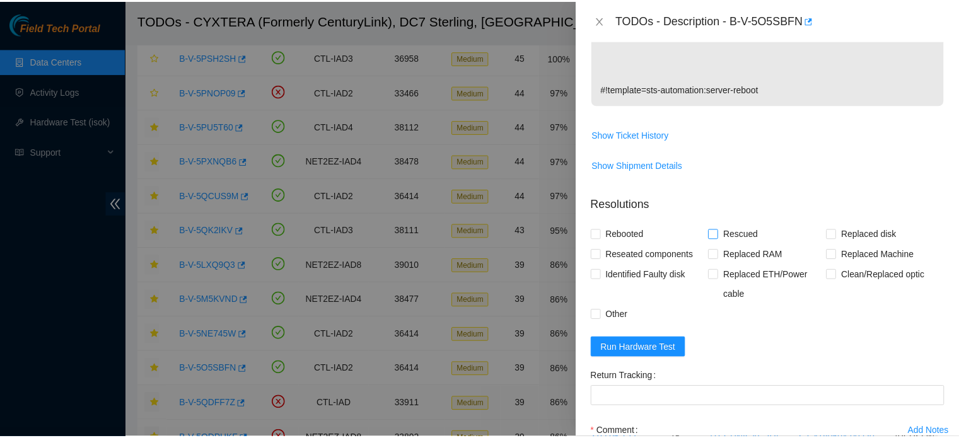
scroll to position [61, 0]
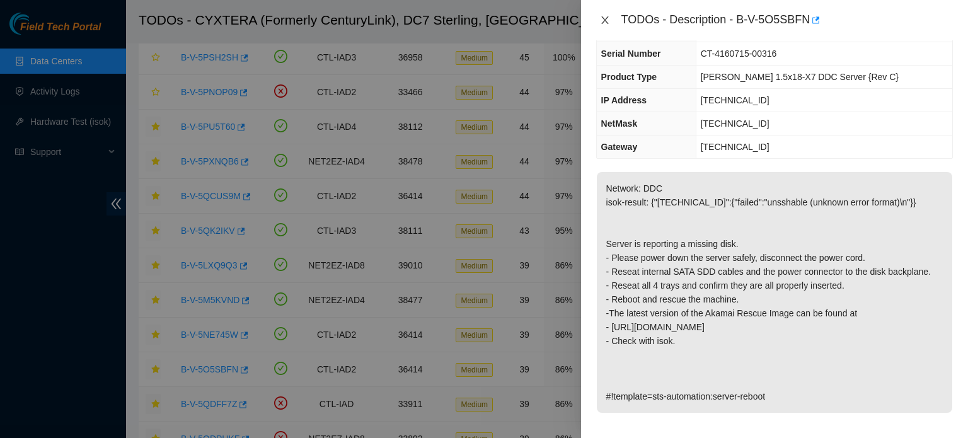
click at [605, 20] on icon "close" at bounding box center [604, 20] width 7 height 8
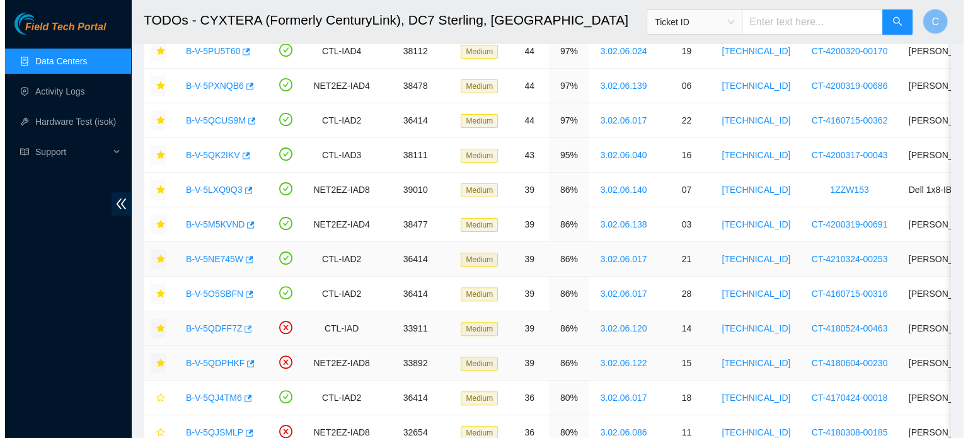
scroll to position [320, 0]
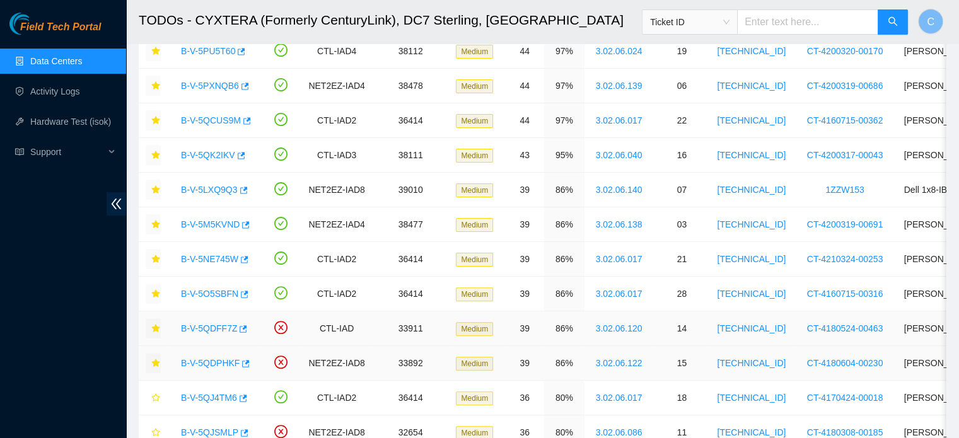
click at [214, 323] on link "B-V-5QDFF7Z" at bounding box center [209, 328] width 56 height 10
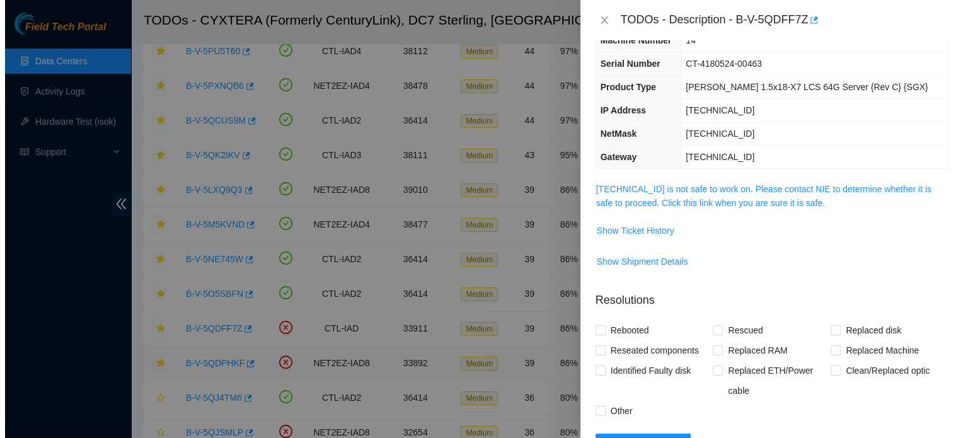
scroll to position [61, 0]
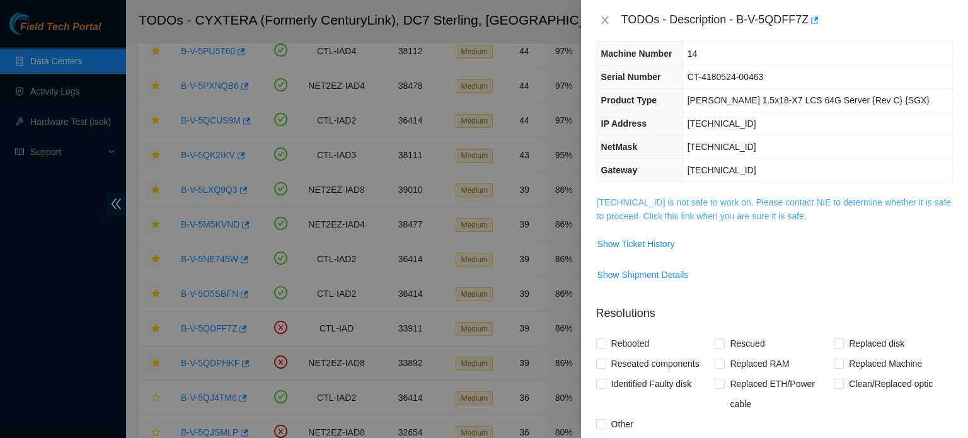
click at [741, 197] on link "23.56.173.76 is not safe to work on. Please contact NIE to determine whether it…" at bounding box center [774, 209] width 355 height 24
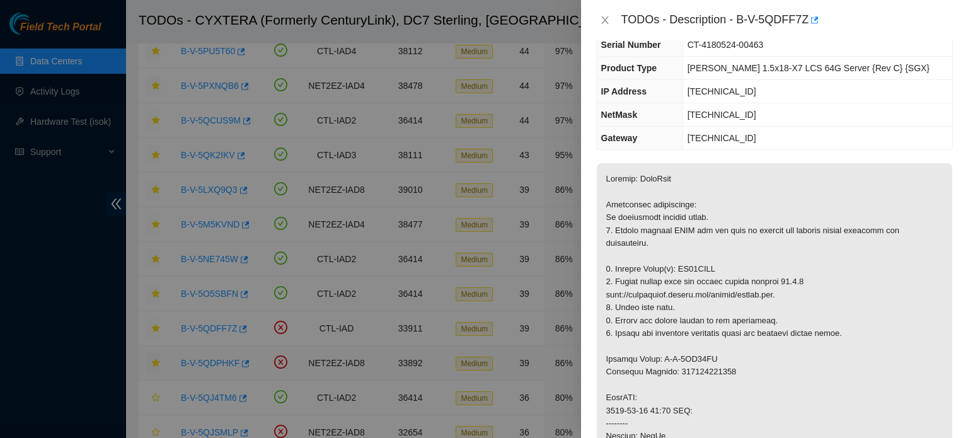
scroll to position [0, 0]
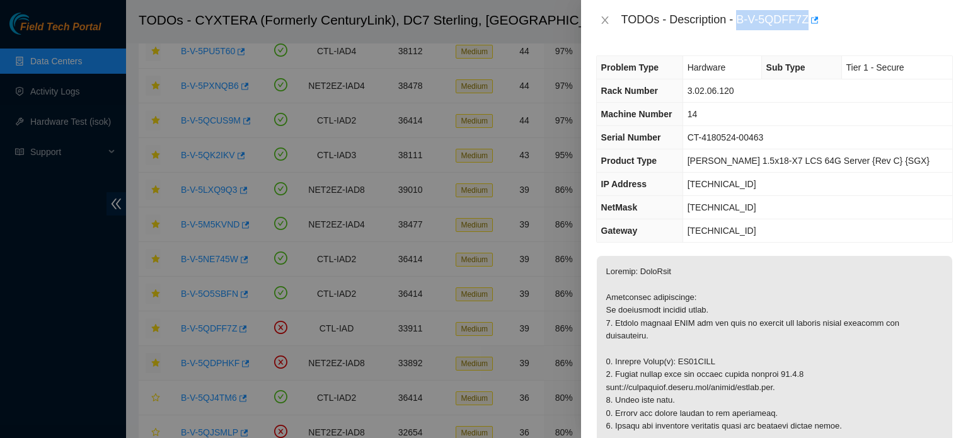
drag, startPoint x: 738, startPoint y: 20, endPoint x: 806, endPoint y: 20, distance: 68.1
click at [806, 20] on div "TODOs - Description - B-V-5QDFF7Z" at bounding box center [788, 20] width 332 height 20
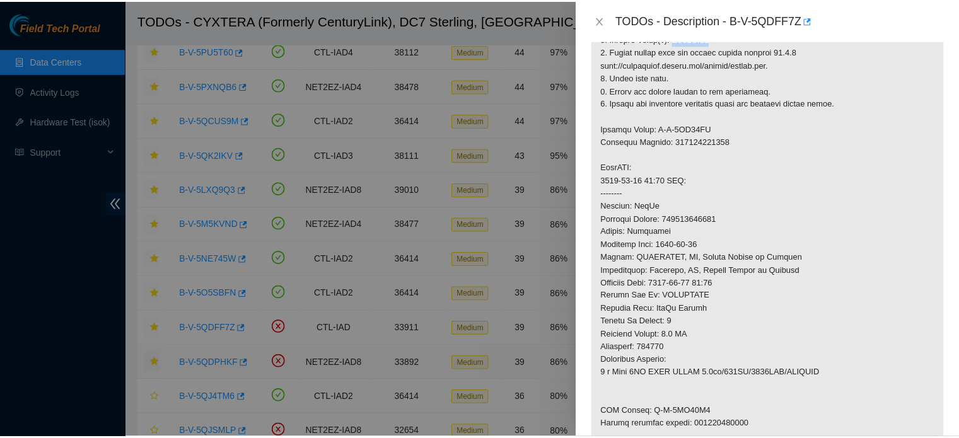
scroll to position [335, 0]
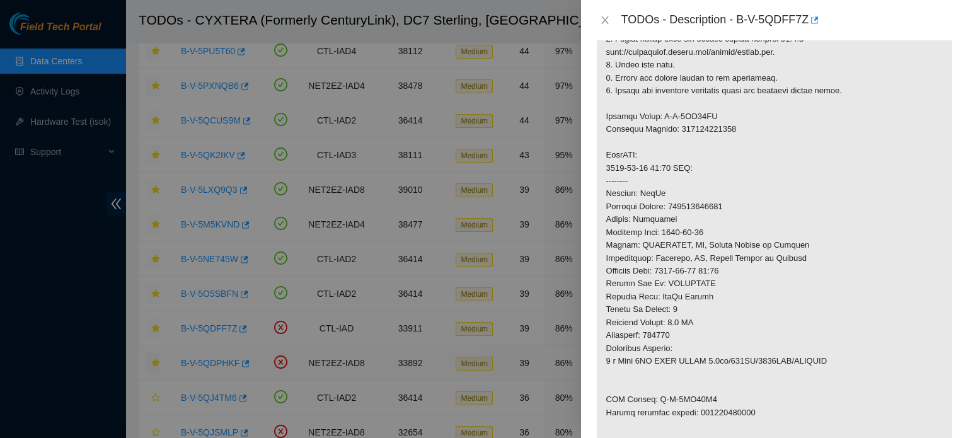
click at [731, 412] on p at bounding box center [775, 201] width 356 height 560
click at [920, 219] on p at bounding box center [775, 201] width 356 height 560
click at [606, 22] on icon "close" at bounding box center [605, 20] width 10 height 10
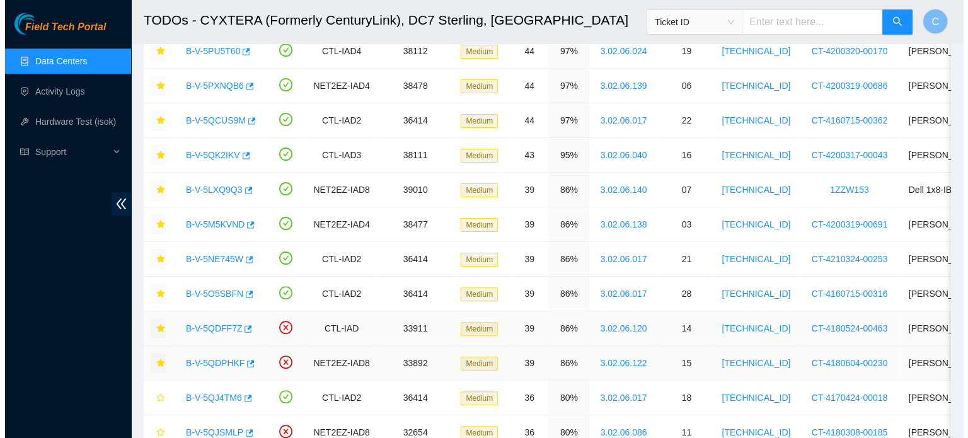
scroll to position [285, 0]
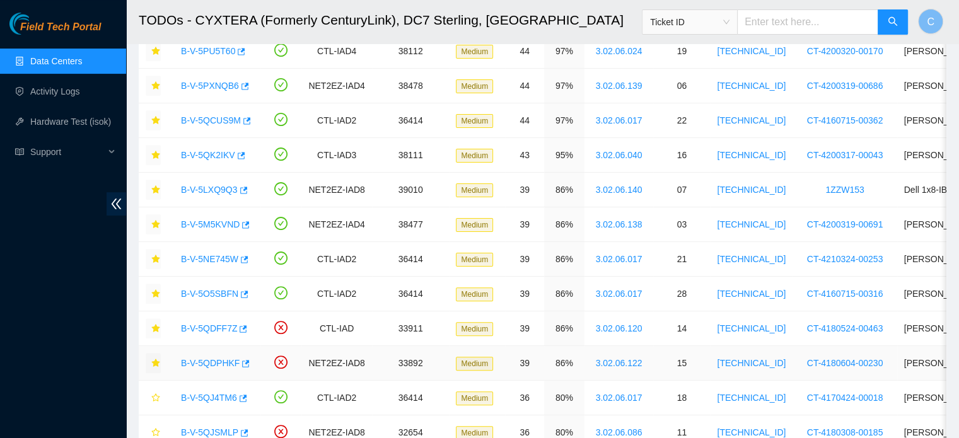
click at [209, 364] on link "B-V-5QDPHKF" at bounding box center [210, 363] width 59 height 10
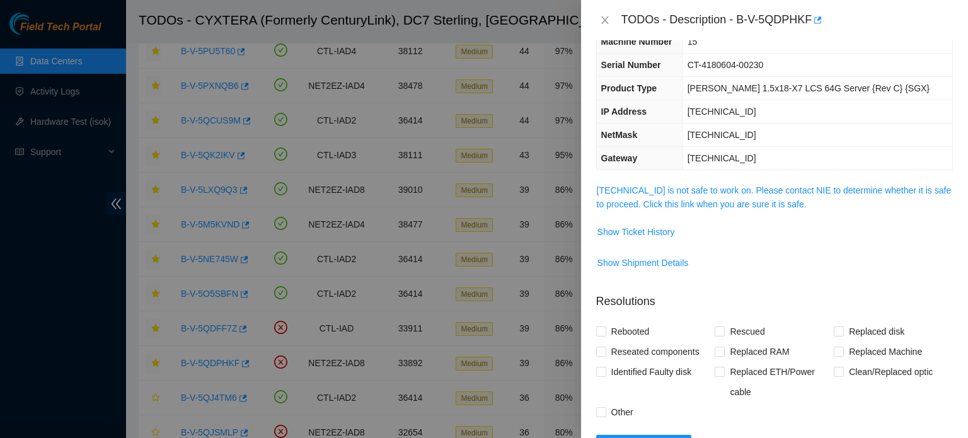
scroll to position [71, 0]
drag, startPoint x: 765, startPoint y: 194, endPoint x: 739, endPoint y: 178, distance: 30.5
click at [739, 178] on div "Problem Type Hardware Sub Type Tier 1 - Secure Rack Number 3.02.06.122 Machine …" at bounding box center [774, 239] width 387 height 398
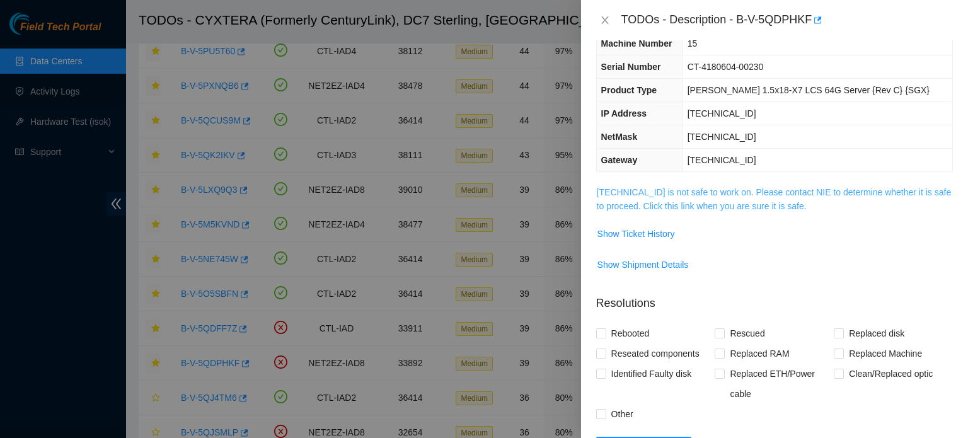
click at [734, 187] on link "23.62.7.29 is not safe to work on. Please contact NIE to determine whether it i…" at bounding box center [774, 199] width 355 height 24
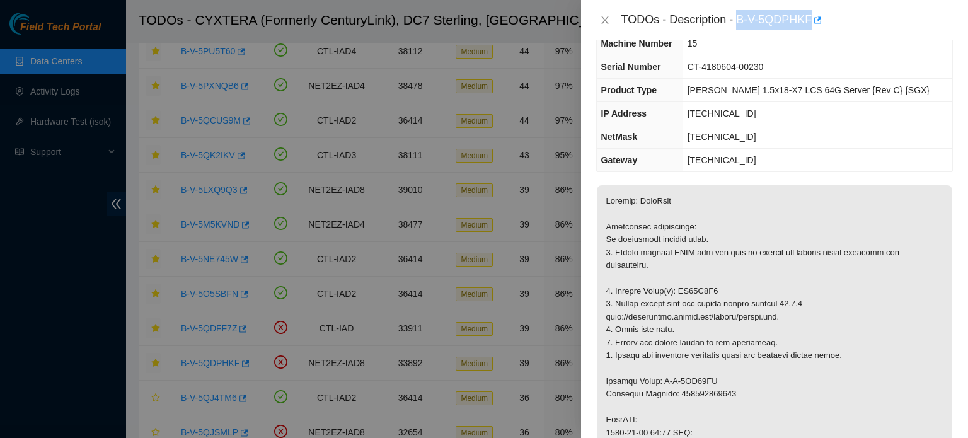
drag, startPoint x: 738, startPoint y: 20, endPoint x: 810, endPoint y: 20, distance: 72.5
click at [810, 20] on div "TODOs - Description - B-V-5QDPHKF" at bounding box center [788, 20] width 332 height 20
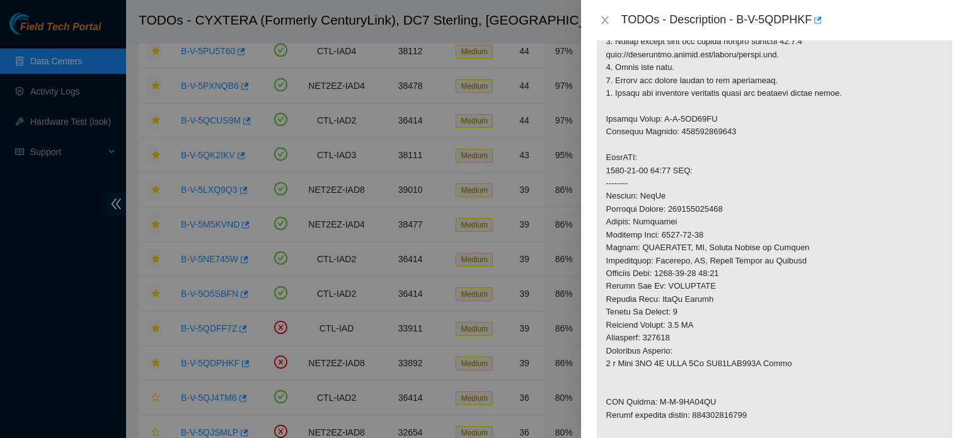
scroll to position [393, 0]
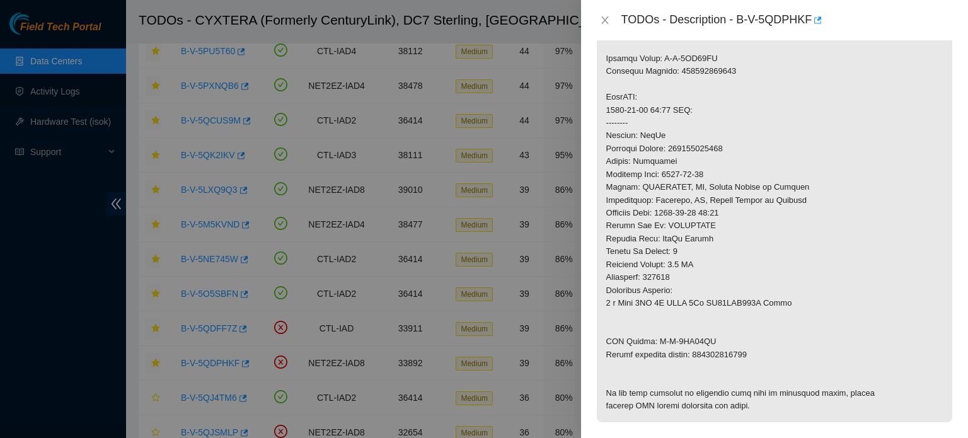
click at [729, 357] on p at bounding box center [775, 143] width 356 height 560
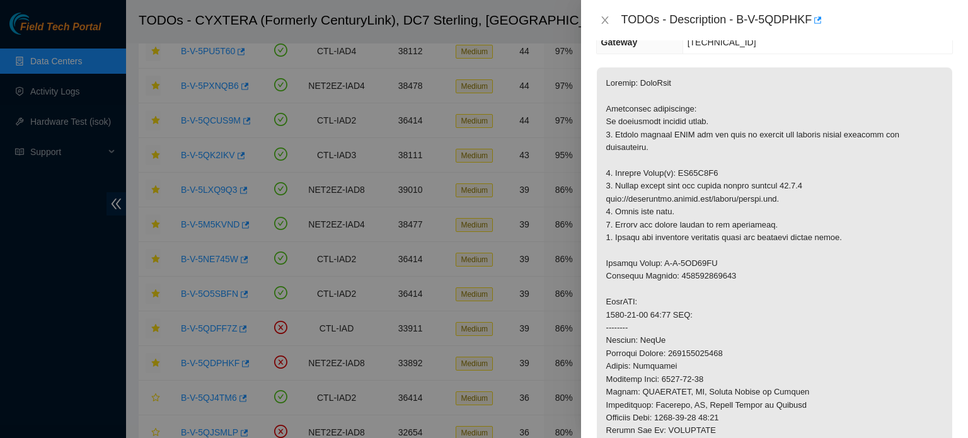
scroll to position [185, 0]
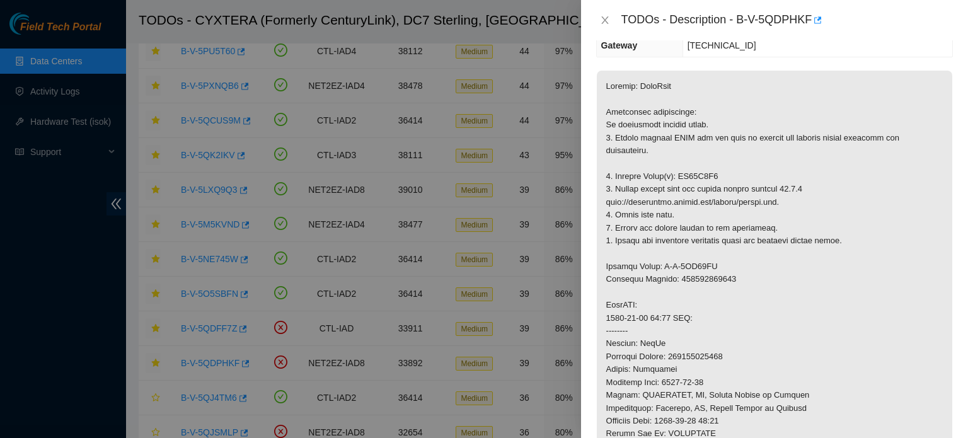
click at [923, 303] on p at bounding box center [775, 351] width 356 height 560
drag, startPoint x: 935, startPoint y: 307, endPoint x: 802, endPoint y: 346, distance: 138.6
click at [802, 346] on p at bounding box center [775, 351] width 356 height 560
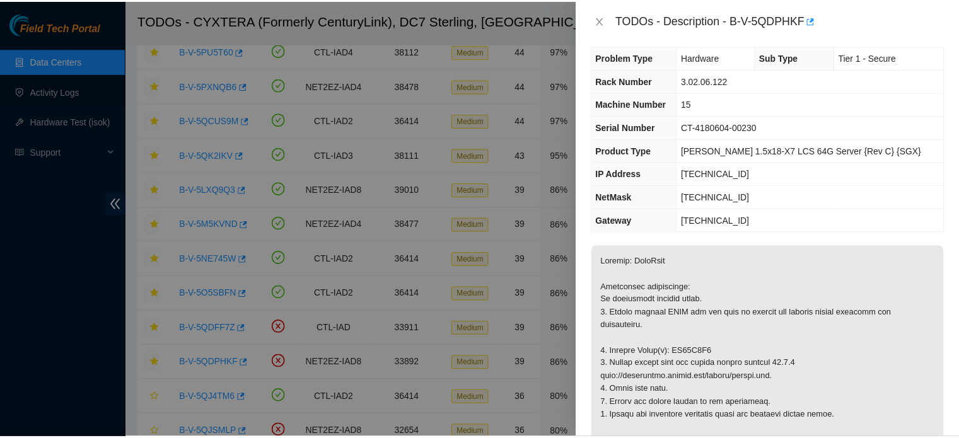
scroll to position [0, 0]
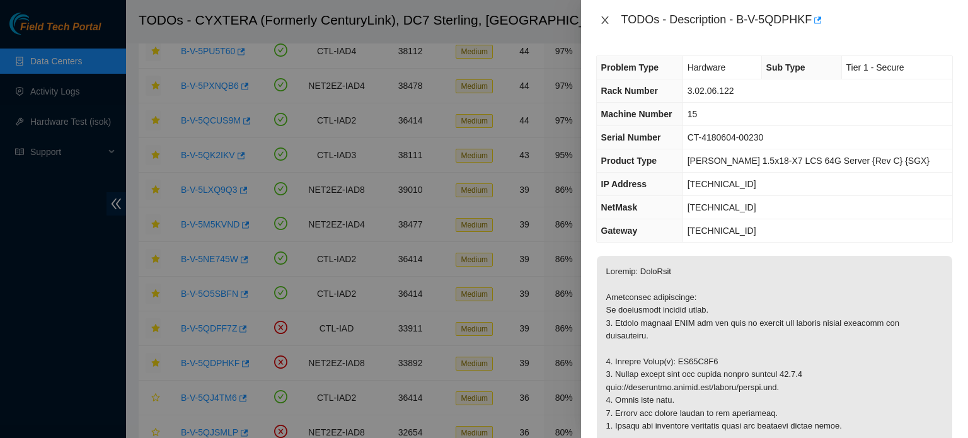
click at [603, 25] on button "Close" at bounding box center [605, 20] width 18 height 12
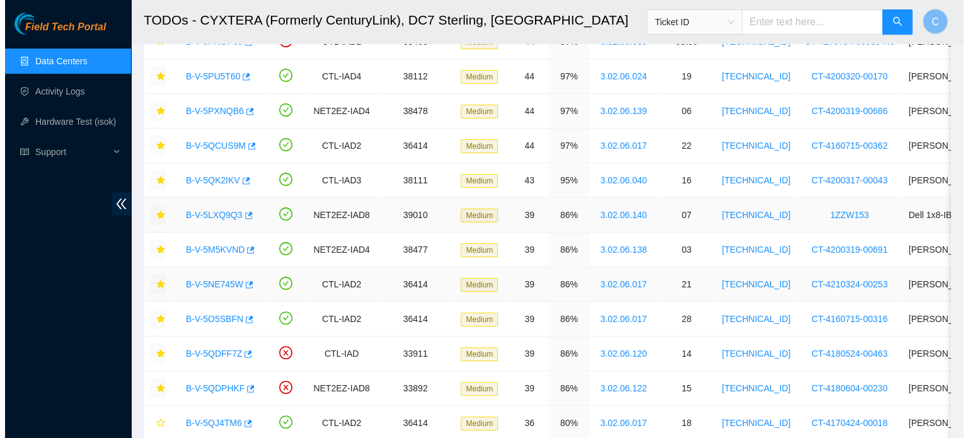
scroll to position [294, 0]
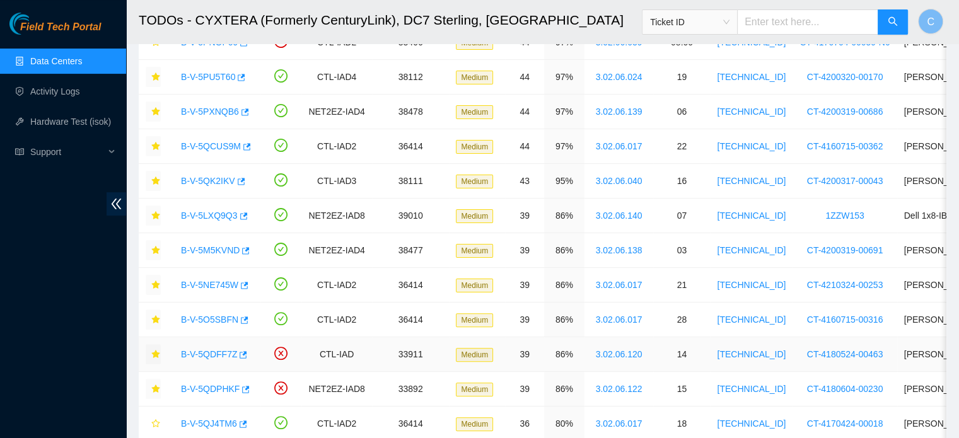
click at [209, 355] on link "B-V-5QDFF7Z" at bounding box center [209, 354] width 56 height 10
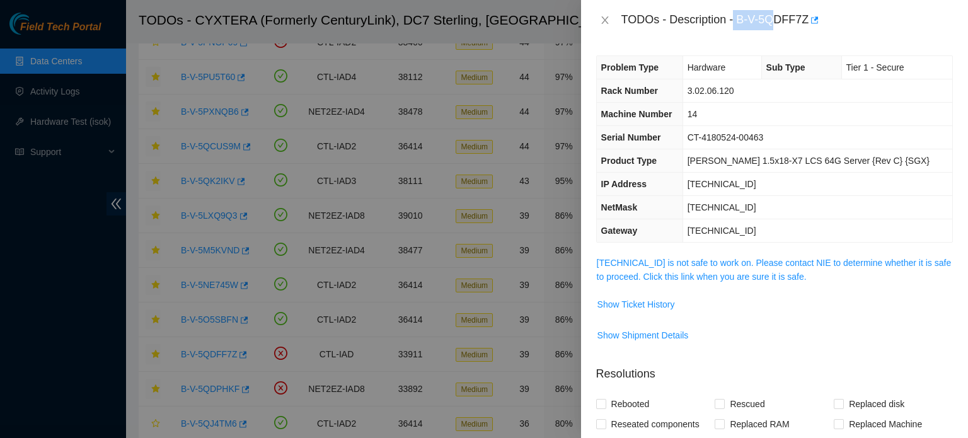
drag, startPoint x: 736, startPoint y: 20, endPoint x: 780, endPoint y: 25, distance: 45.0
click at [780, 25] on div "TODOs - Description - B-V-5QDFF7Z" at bounding box center [788, 20] width 332 height 20
drag, startPoint x: 737, startPoint y: 23, endPoint x: 805, endPoint y: 30, distance: 68.4
click at [805, 30] on div "TODOs - Description - B-V-5QDFF7Z" at bounding box center [788, 20] width 332 height 20
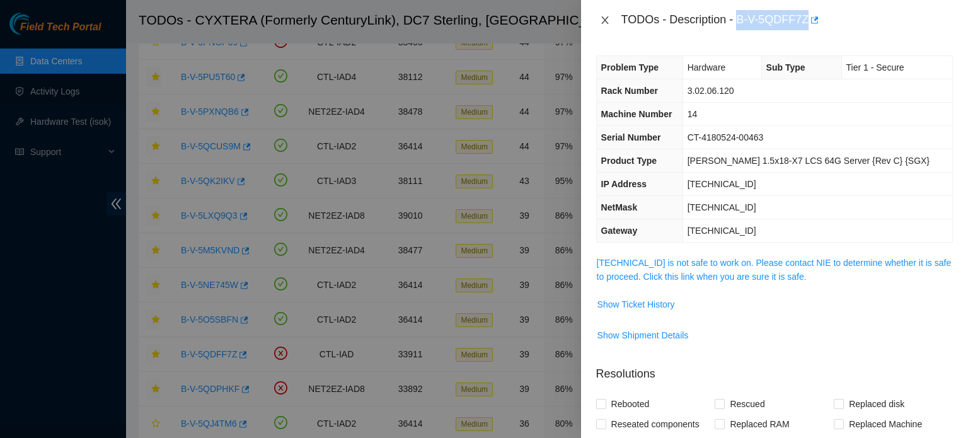
click at [603, 21] on icon "close" at bounding box center [605, 20] width 10 height 10
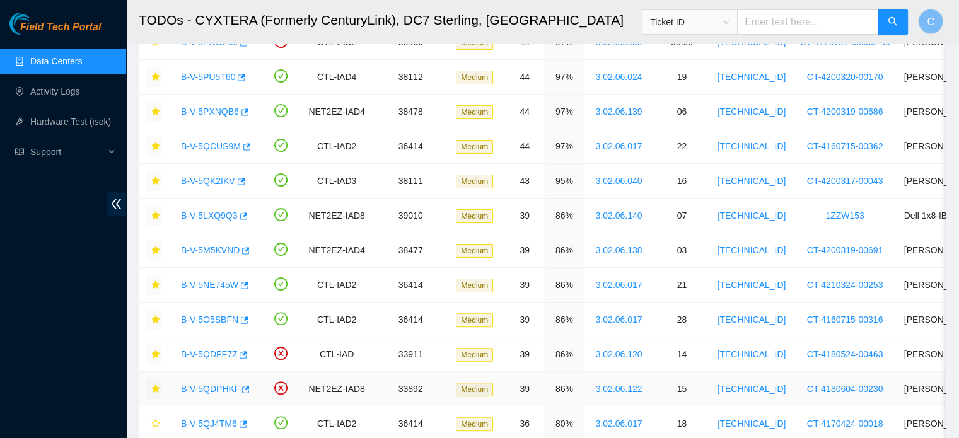
click at [204, 386] on link "B-V-5QDPHKF" at bounding box center [210, 389] width 59 height 10
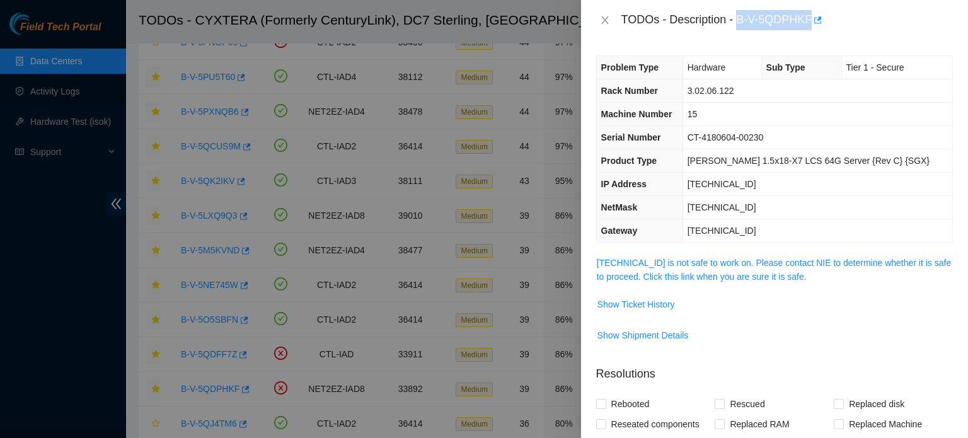
drag, startPoint x: 739, startPoint y: 21, endPoint x: 809, endPoint y: 26, distance: 70.1
click at [809, 26] on div "TODOs - Description - B-V-5QDPHKF" at bounding box center [788, 20] width 332 height 20
click at [769, 23] on div "TODOs - Description - B-V-5QDPHKF" at bounding box center [788, 20] width 332 height 20
click at [741, 258] on link "23.62.7.29 is not safe to work on. Please contact NIE to determine whether it i…" at bounding box center [774, 270] width 355 height 24
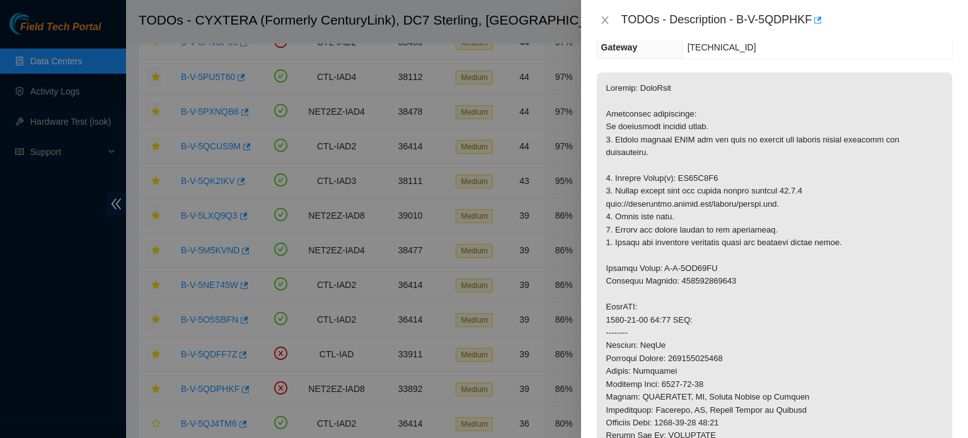
scroll to position [0, 0]
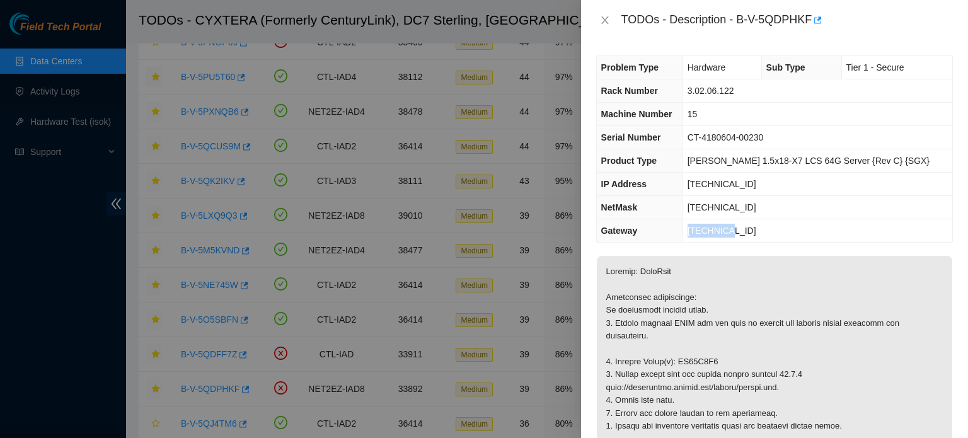
drag, startPoint x: 707, startPoint y: 226, endPoint x: 753, endPoint y: 238, distance: 47.6
click at [753, 238] on td "23.62.7.1" at bounding box center [818, 230] width 270 height 23
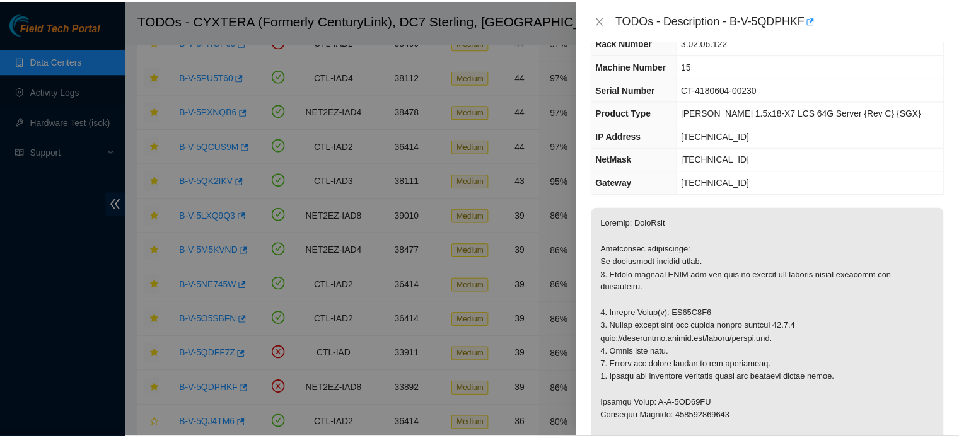
scroll to position [48, 0]
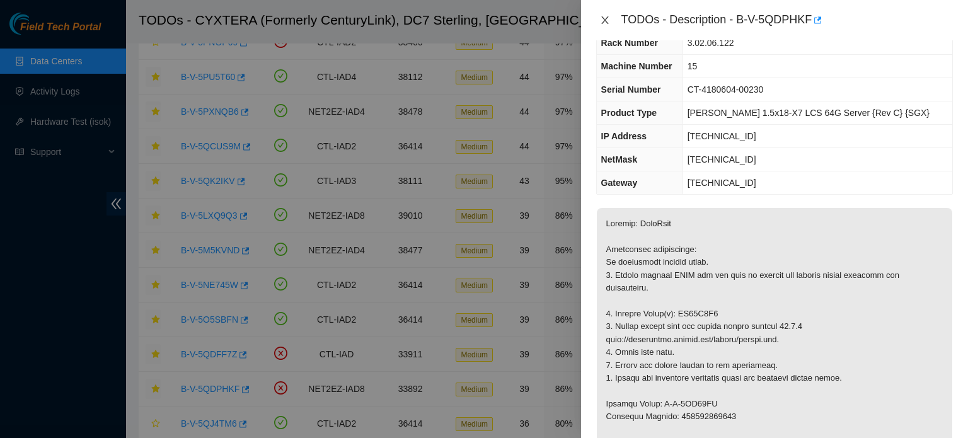
click at [606, 15] on icon "close" at bounding box center [605, 20] width 10 height 10
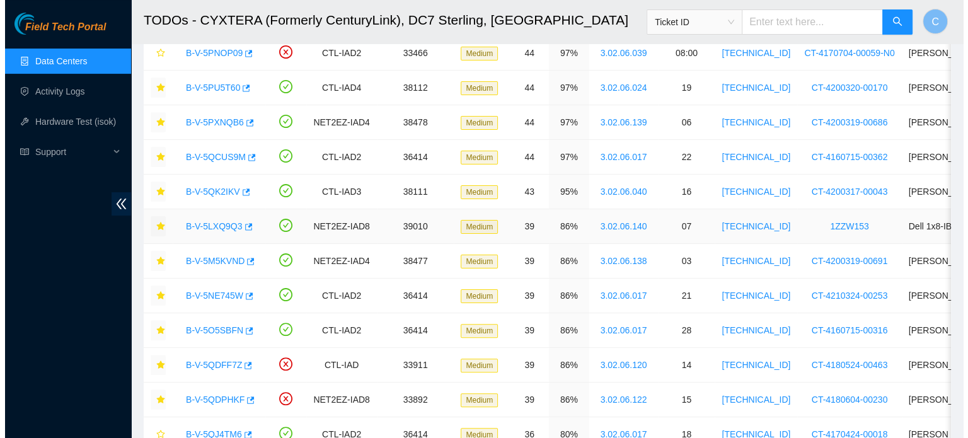
scroll to position [284, 0]
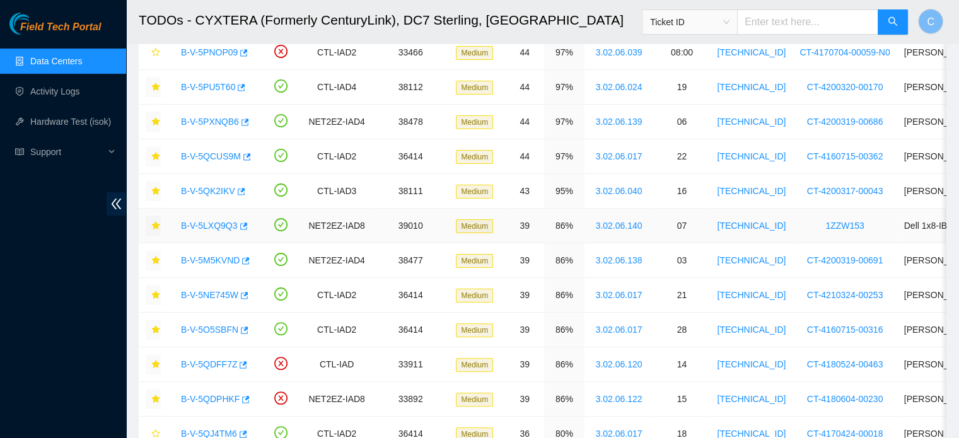
click at [211, 224] on link "B-V-5LXQ9Q3" at bounding box center [209, 226] width 57 height 10
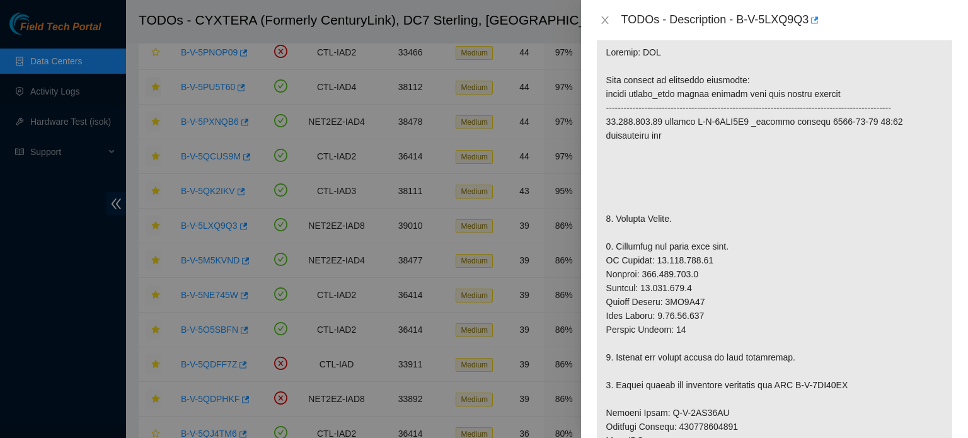
scroll to position [197, 0]
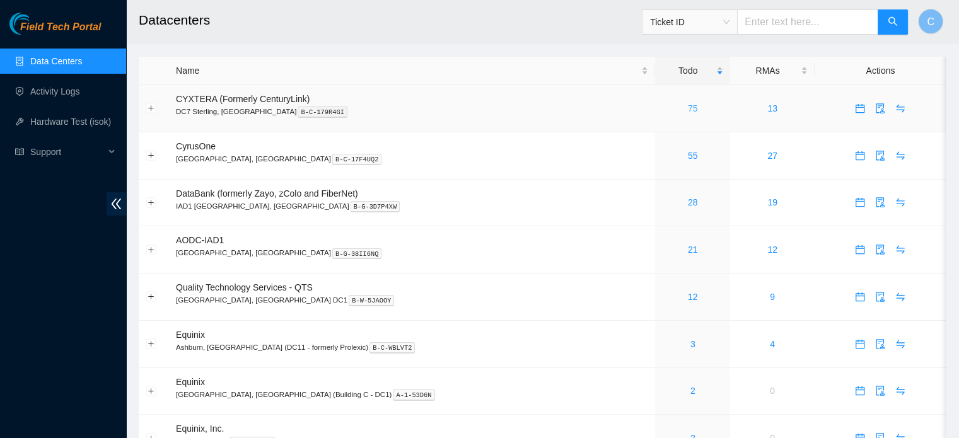
click at [688, 109] on link "75" at bounding box center [693, 108] width 10 height 10
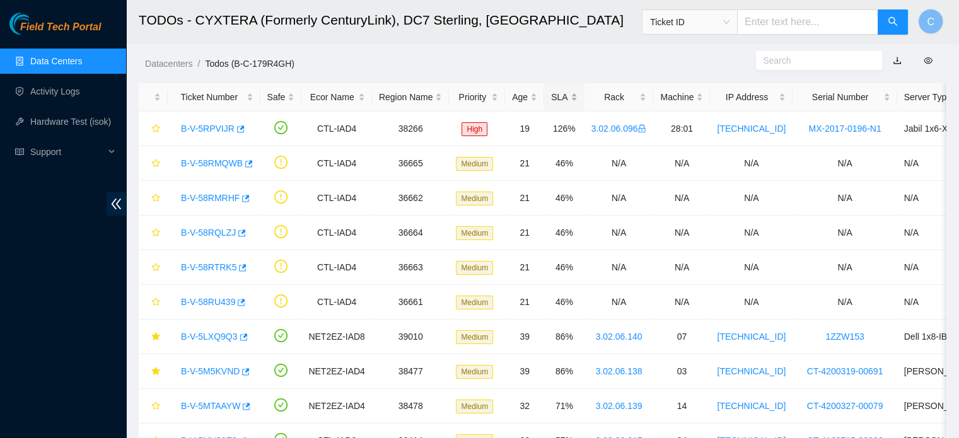
click at [557, 100] on div "SLA" at bounding box center [564, 97] width 26 height 14
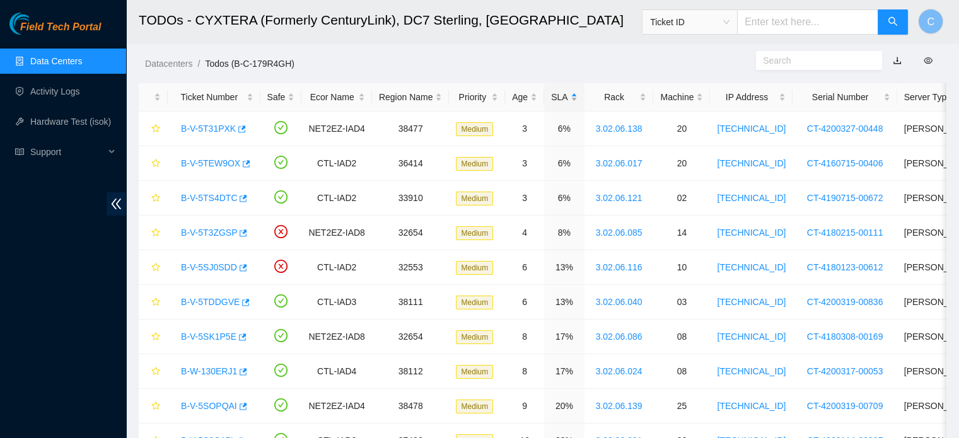
click at [557, 100] on div "SLA" at bounding box center [564, 97] width 26 height 14
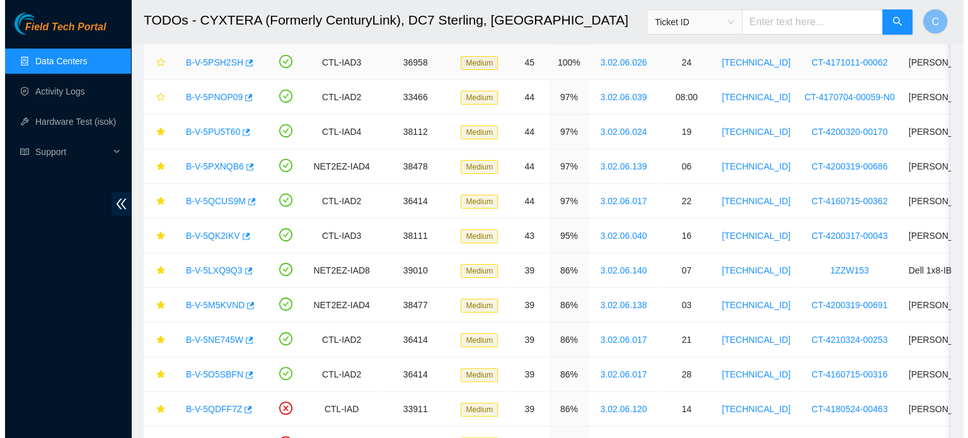
scroll to position [287, 0]
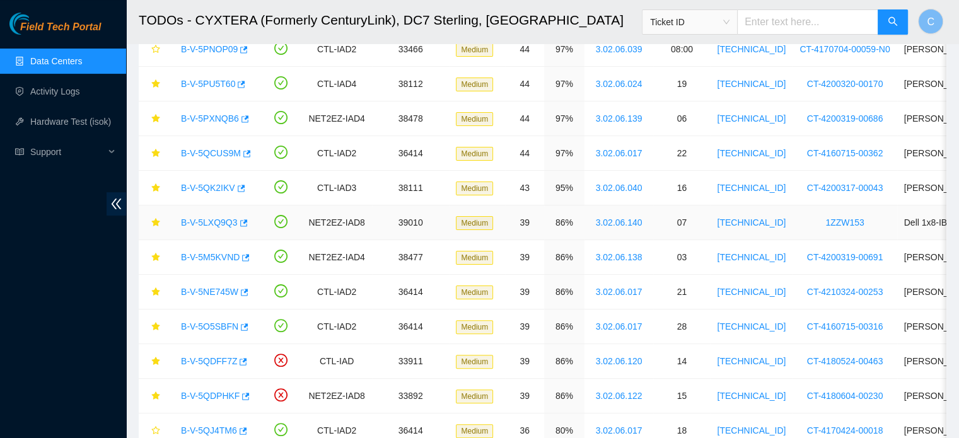
click at [196, 219] on link "B-V-5LXQ9Q3" at bounding box center [209, 222] width 57 height 10
